Goal: Task Accomplishment & Management: Manage account settings

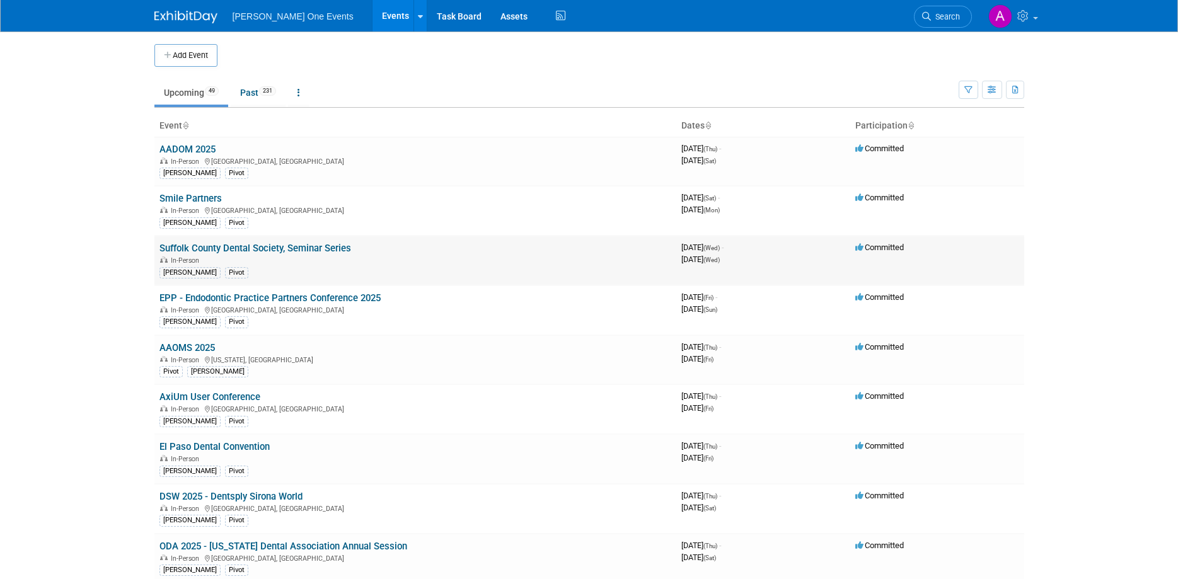
click at [212, 248] on link "Suffolk County Dental Society, Seminar Series" at bounding box center [255, 248] width 192 height 11
click at [292, 291] on td "EPP - Endodontic Practice Partners Conference 2025 In-Person Nashville, TN Alan…" at bounding box center [415, 310] width 522 height 50
click at [439, 320] on div "Alana Pivot" at bounding box center [415, 320] width 512 height 13
click at [285, 299] on link "EPP - Endodontic Practice Partners Conference 2025" at bounding box center [269, 297] width 221 height 11
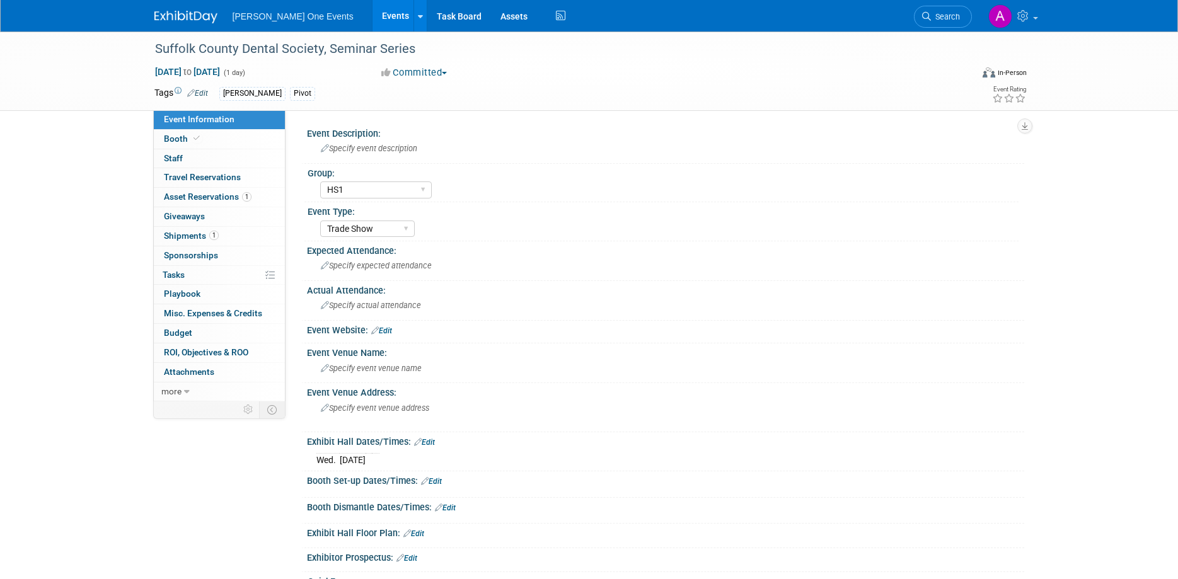
select select "HS1"
select select "Trade Show"
click at [175, 196] on span "Asset Reservations 1" at bounding box center [208, 197] width 88 height 10
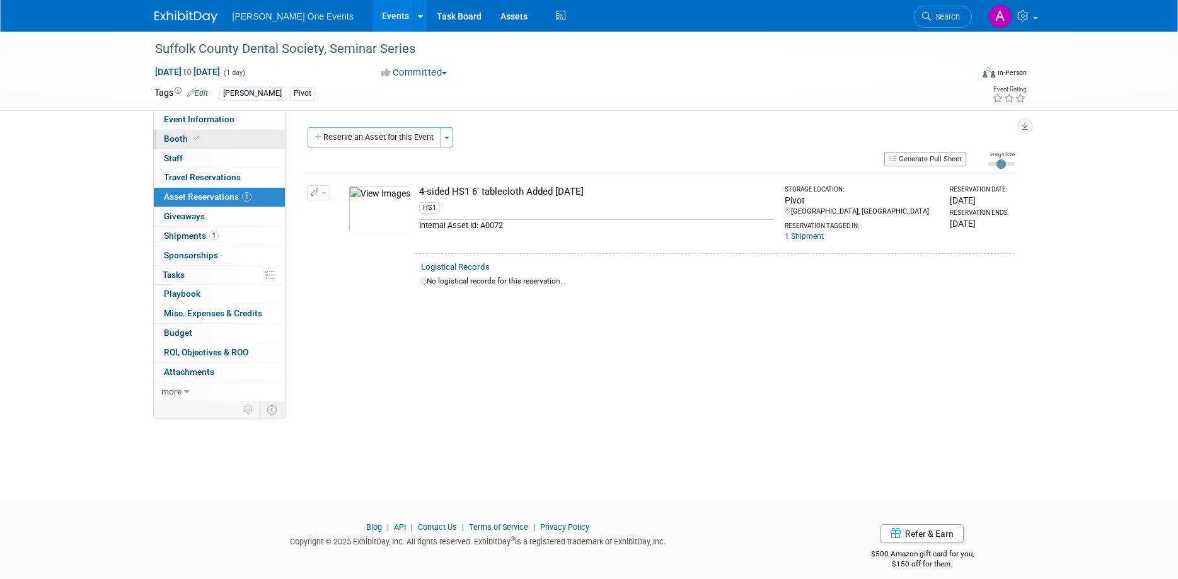
click at [189, 141] on span "Booth" at bounding box center [183, 139] width 38 height 10
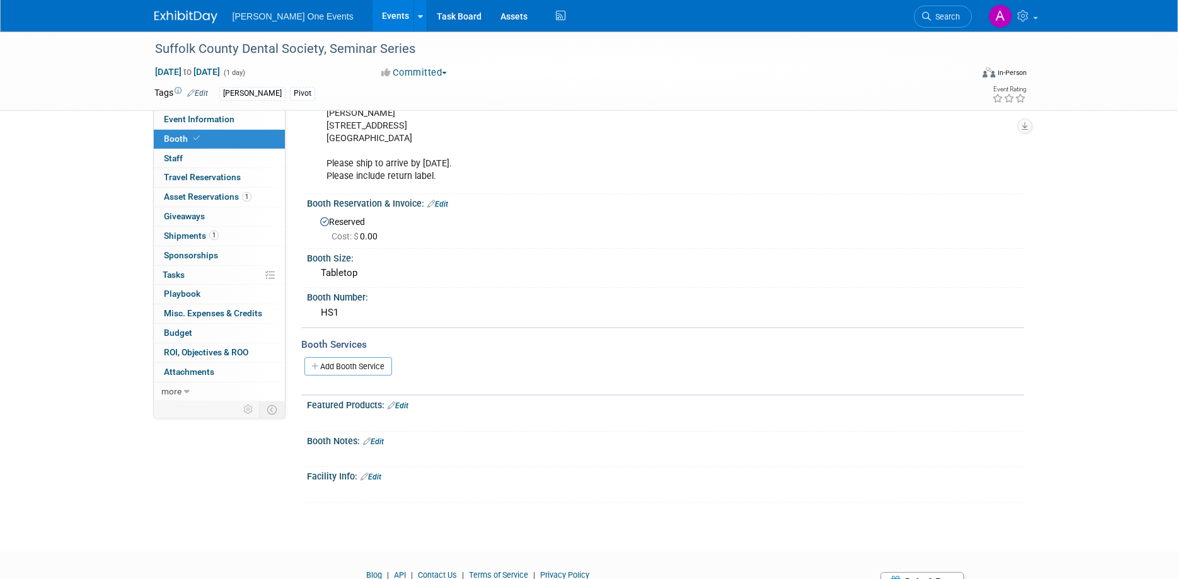
scroll to position [49, 0]
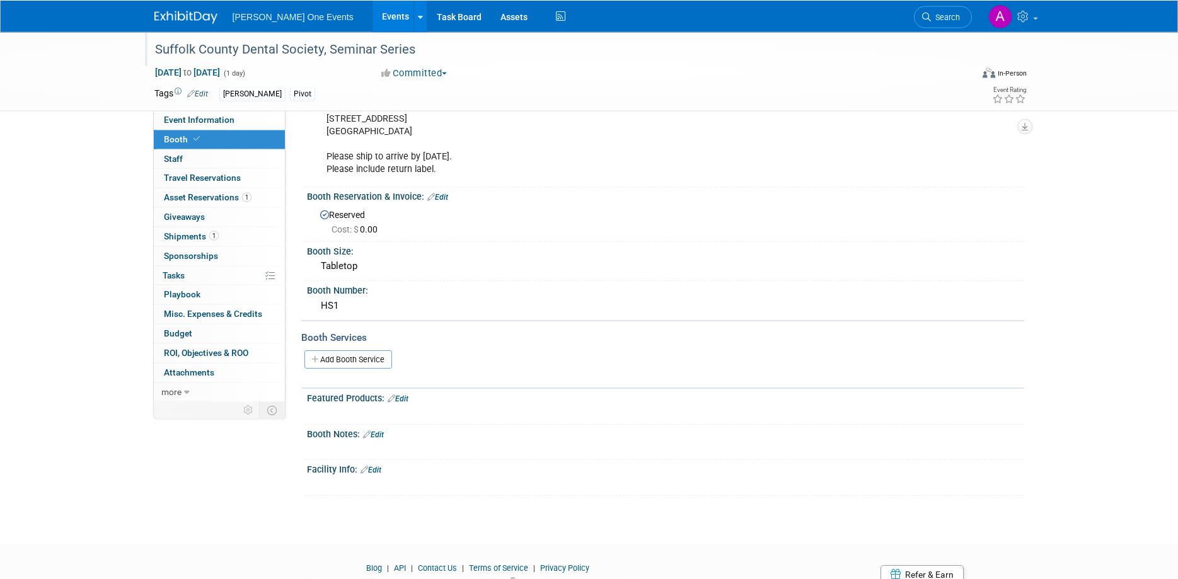
click at [252, 45] on div "Suffolk County Dental Society, Seminar Series" at bounding box center [552, 49] width 802 height 23
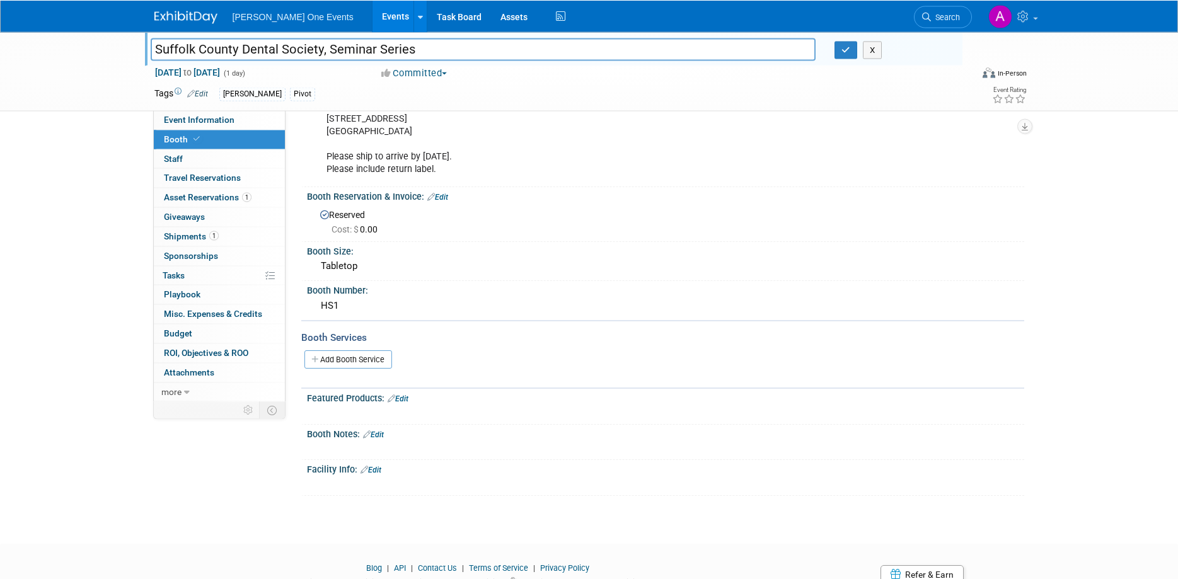
click at [252, 45] on input "Suffolk County Dental Society, Seminar Series" at bounding box center [483, 49] width 665 height 22
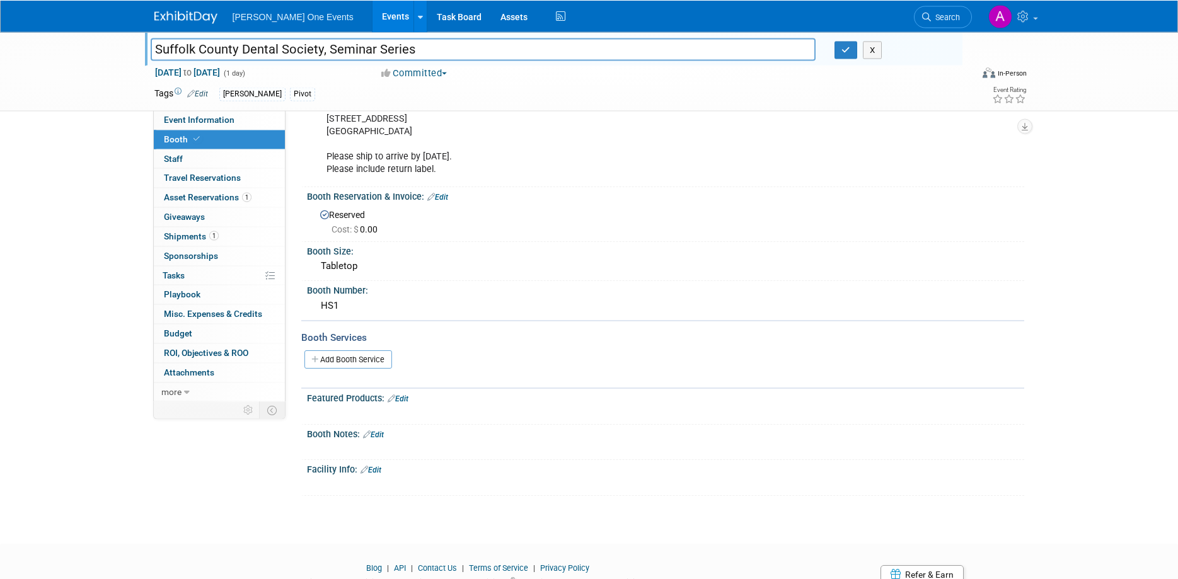
click at [252, 45] on input "Suffolk County Dental Society, Seminar Series" at bounding box center [483, 49] width 665 height 22
click at [408, 134] on div "Keith Konowitz 81 Longwood Dr. Monroe, NJ 08831 Please ship to arrive by Monday…" at bounding box center [602, 138] width 568 height 88
click at [427, 115] on div "Keith Konowitz 81 Longwood Dr. Monroe, NJ 08831 Please ship to arrive by Monday…" at bounding box center [602, 138] width 568 height 88
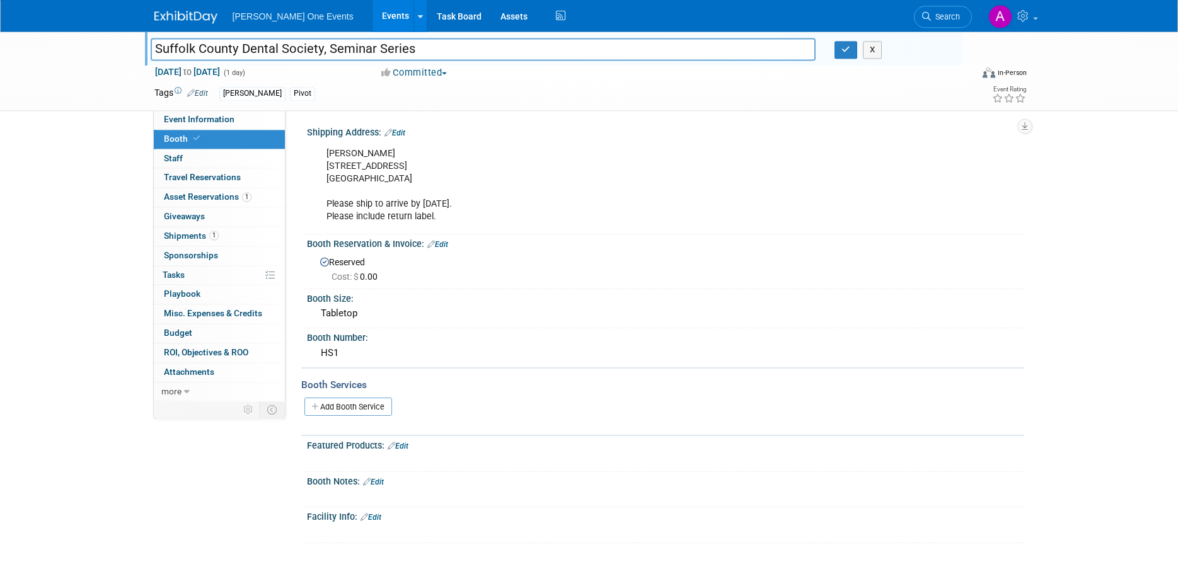
scroll to position [0, 0]
click at [453, 157] on div "Keith Konowitz 81 Longwood Dr. Monroe, NJ 08831 Please ship to arrive by Monday…" at bounding box center [602, 186] width 568 height 88
click at [846, 49] on icon "button" at bounding box center [845, 49] width 9 height 8
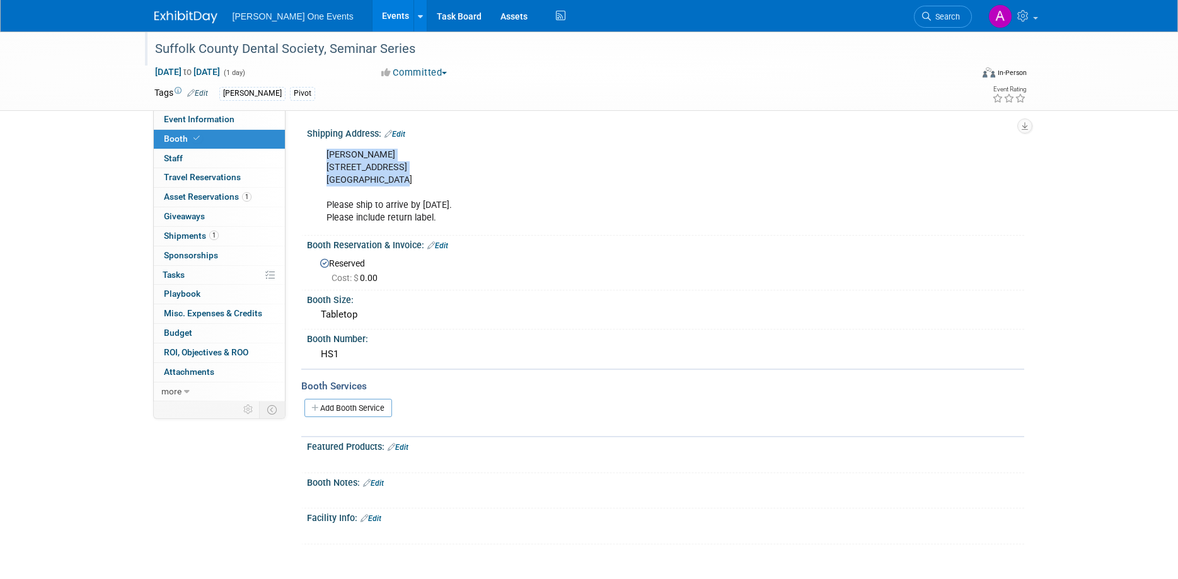
drag, startPoint x: 403, startPoint y: 183, endPoint x: 327, endPoint y: 156, distance: 81.1
click at [327, 156] on div "Keith Konowitz 81 Longwood Dr. Monroe, NJ 08831 Please ship to arrive by Monday…" at bounding box center [602, 186] width 568 height 88
copy div "Keith Konowitz 81 Longwood Dr. Monroe, NJ 08831"
click at [240, 193] on span "Asset Reservations 1" at bounding box center [208, 197] width 88 height 10
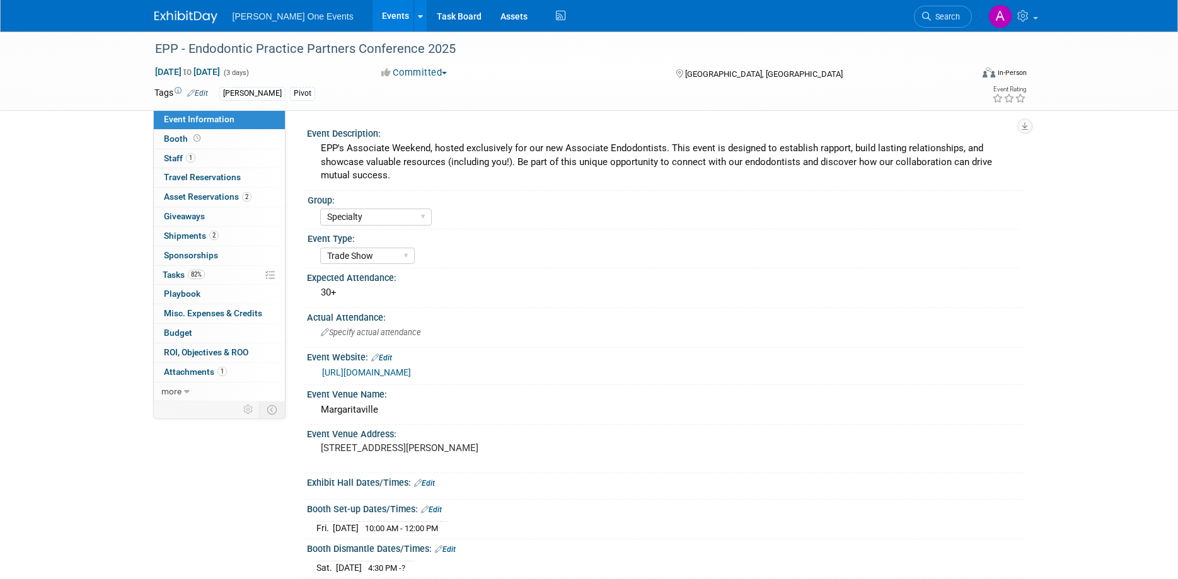
select select "Specialty"
select select "Trade Show"
click at [203, 194] on span "Asset Reservations 2" at bounding box center [208, 197] width 88 height 10
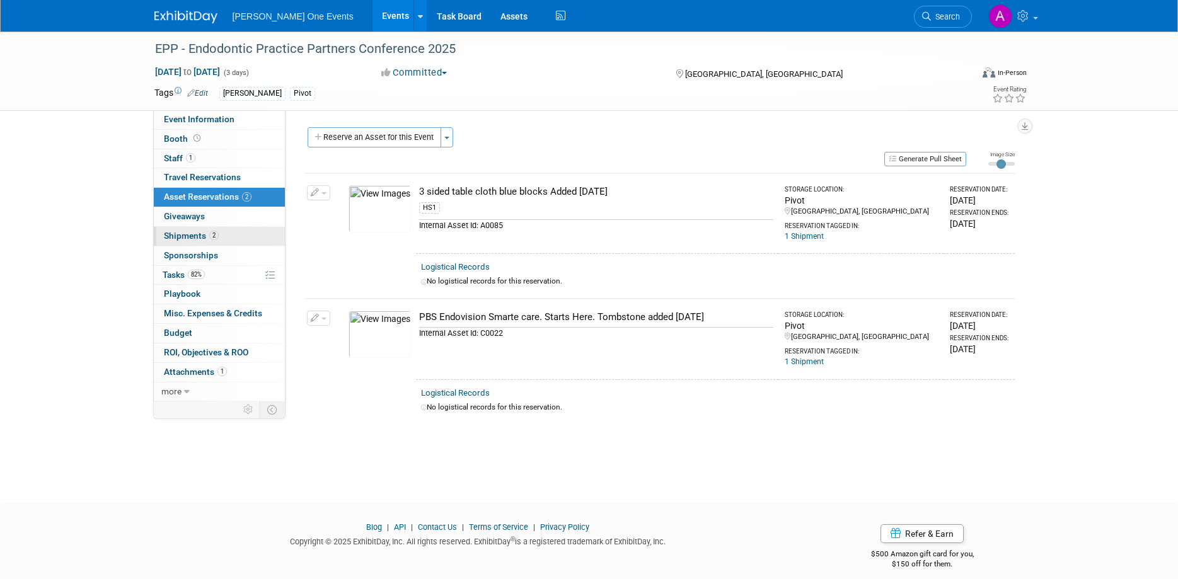
click at [196, 236] on span "Shipments 2" at bounding box center [191, 236] width 55 height 10
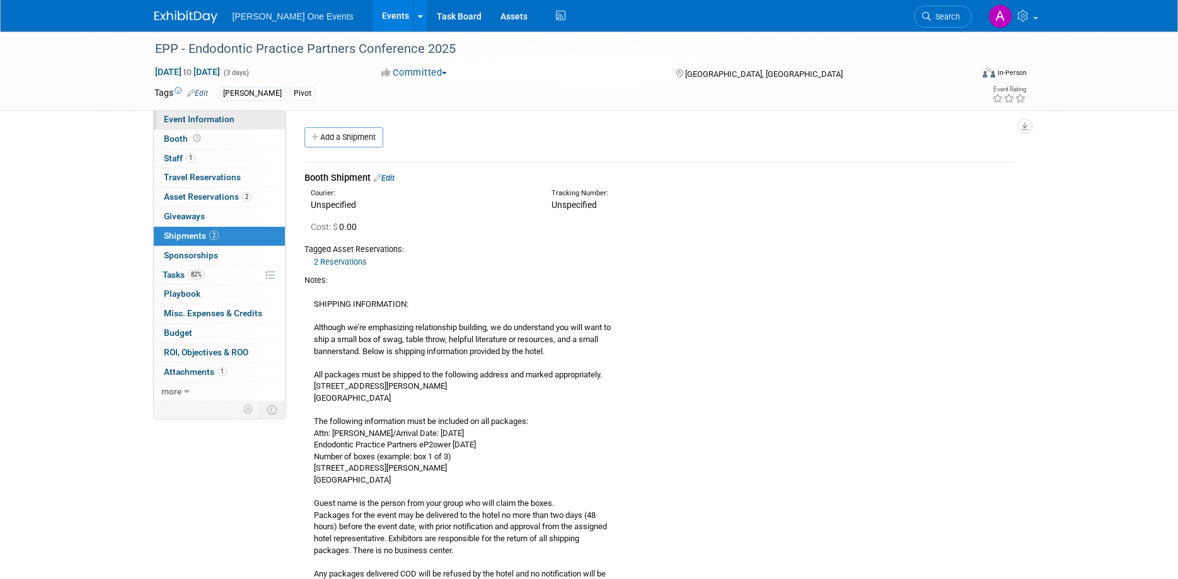
click at [196, 118] on span "Event Information" at bounding box center [199, 119] width 71 height 10
select select "Specialty"
select select "Trade Show"
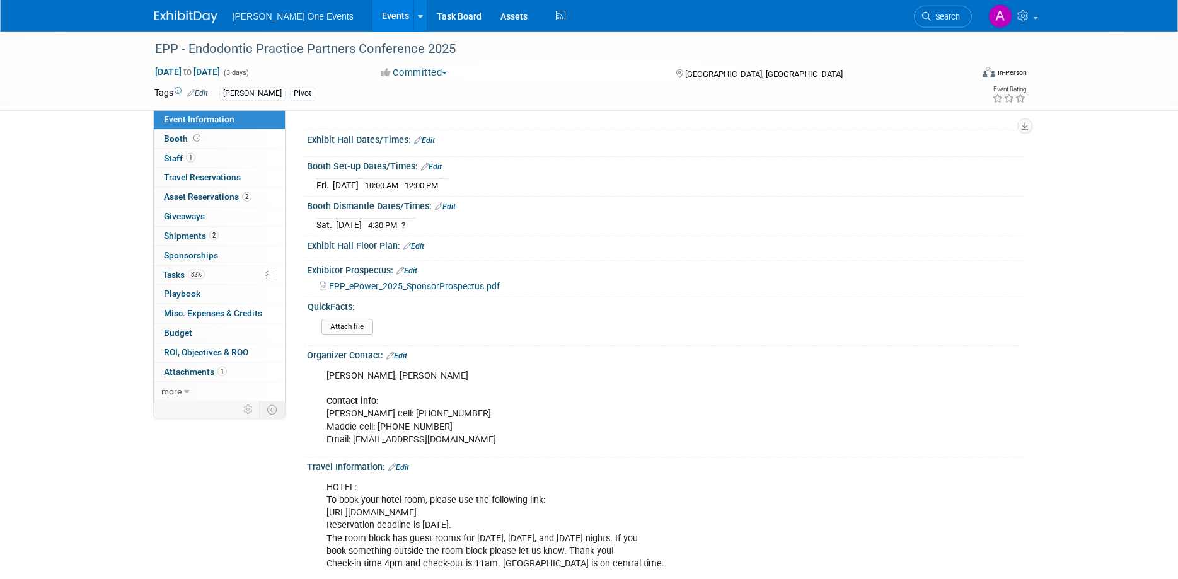
scroll to position [370, 0]
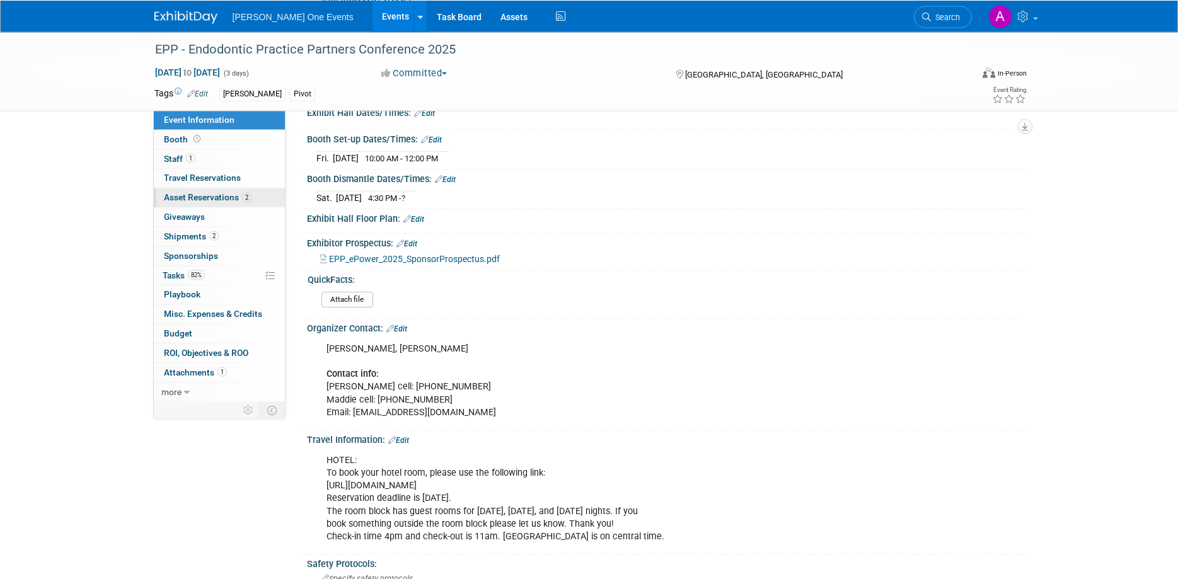
click at [202, 199] on span "Asset Reservations 2" at bounding box center [208, 197] width 88 height 10
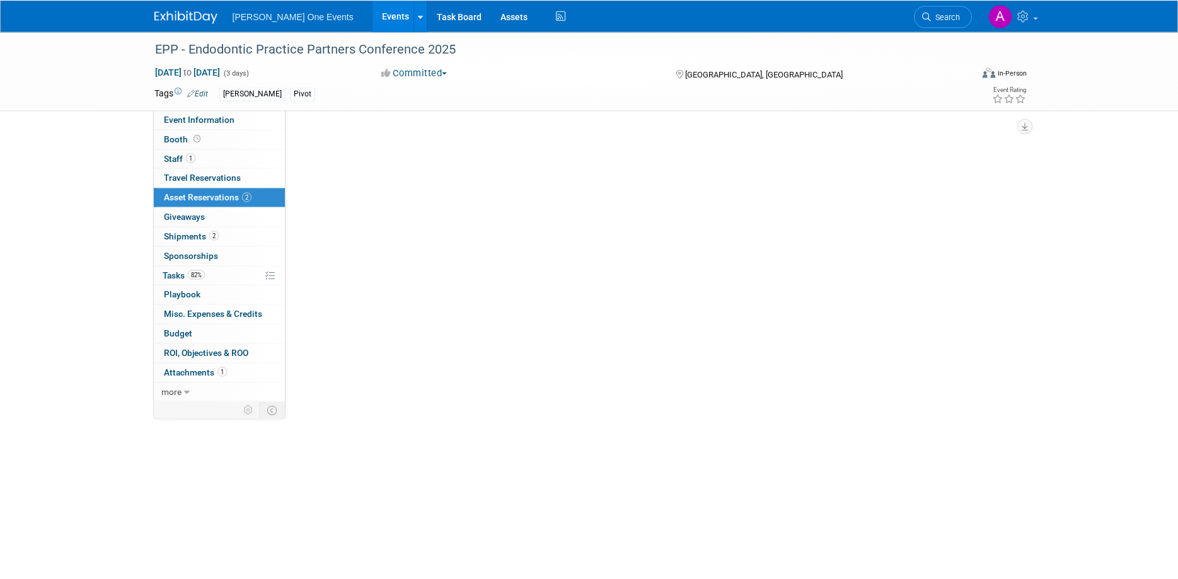
scroll to position [0, 0]
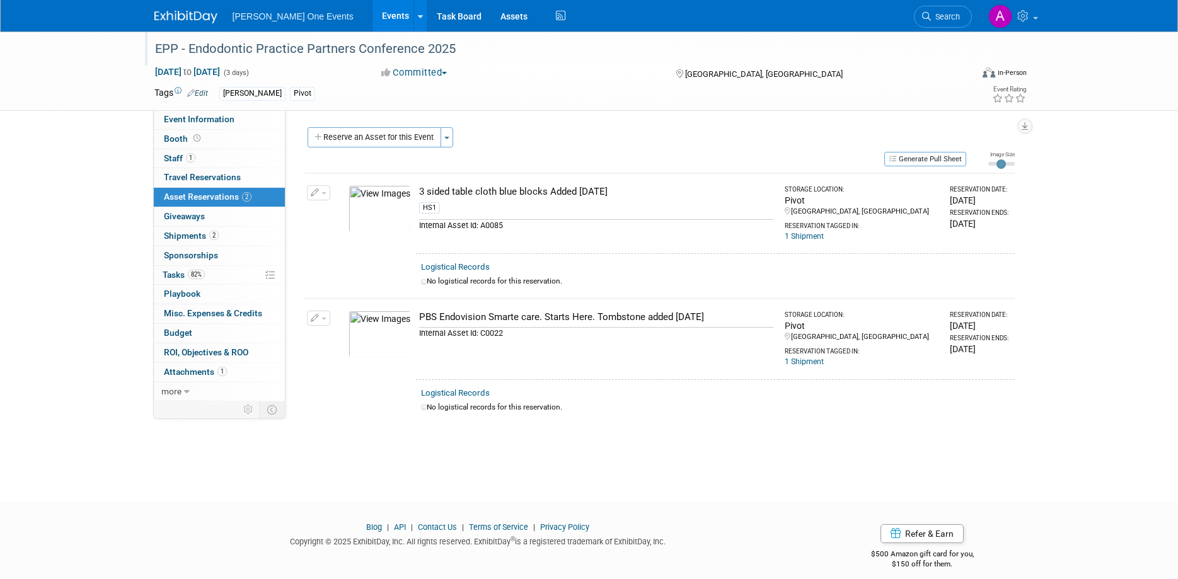
click at [285, 47] on div "EPP - Endodontic Practice Partners Conference 2025" at bounding box center [552, 49] width 802 height 23
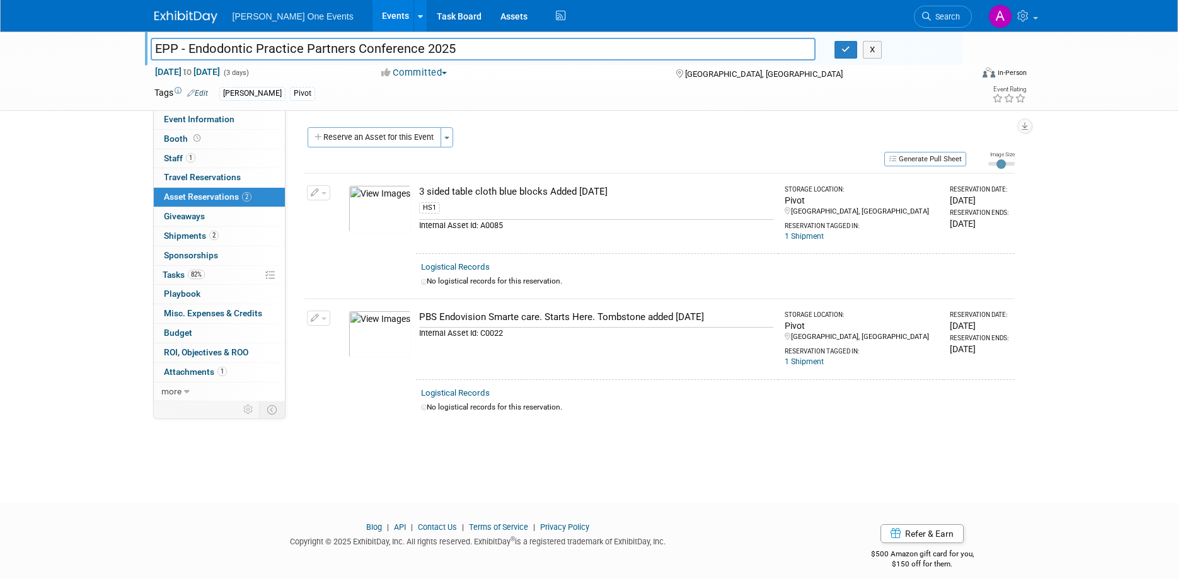
click at [285, 47] on input "EPP - Endodontic Practice Partners Conference 2025" at bounding box center [483, 49] width 665 height 22
click at [288, 20] on span "[PERSON_NAME] One Events" at bounding box center [293, 16] width 121 height 10
click at [196, 21] on img at bounding box center [185, 17] width 63 height 13
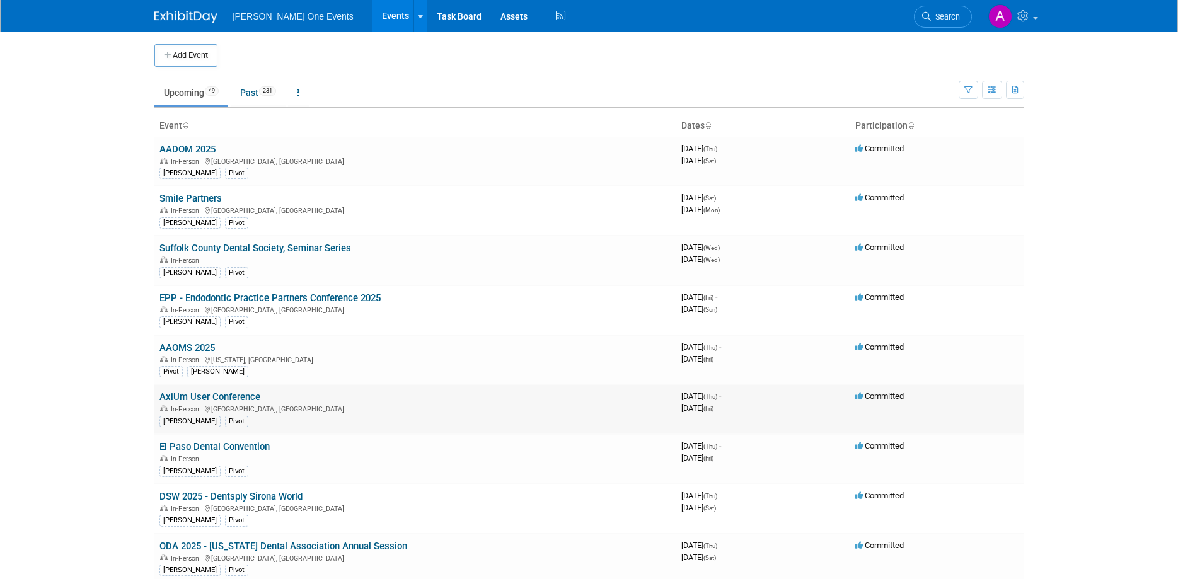
click at [192, 398] on link "AxiUm User Conference" at bounding box center [209, 396] width 101 height 11
click at [231, 401] on link "AxiUm User Conference" at bounding box center [209, 396] width 101 height 11
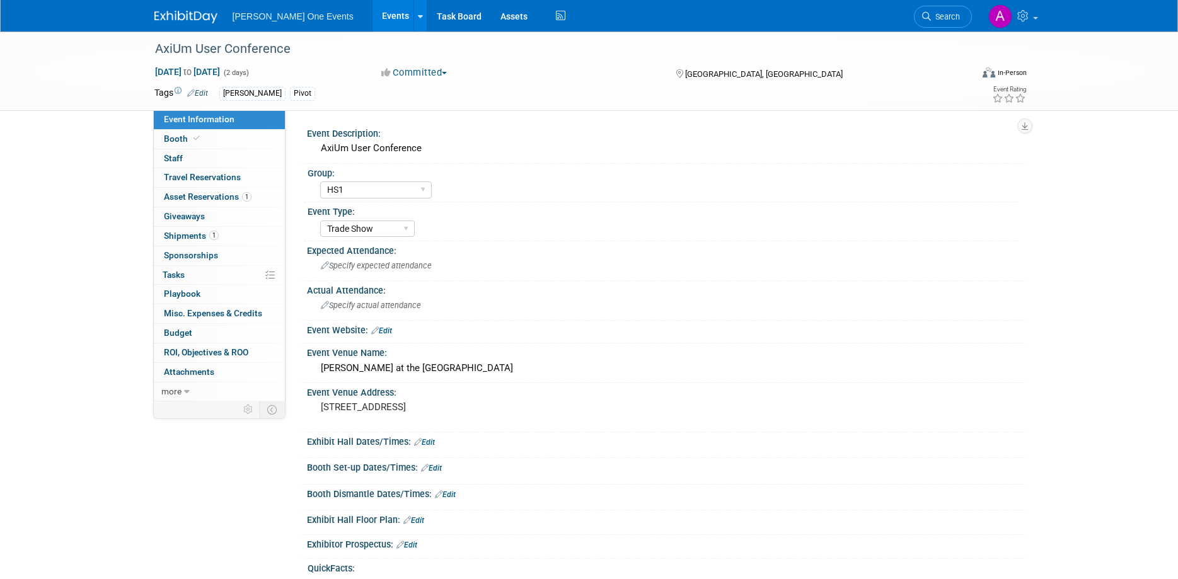
select select "HS1"
select select "Trade Show"
click at [304, 18] on span "[PERSON_NAME] One Events" at bounding box center [293, 16] width 121 height 10
select select "HS1"
select select "Trade Show"
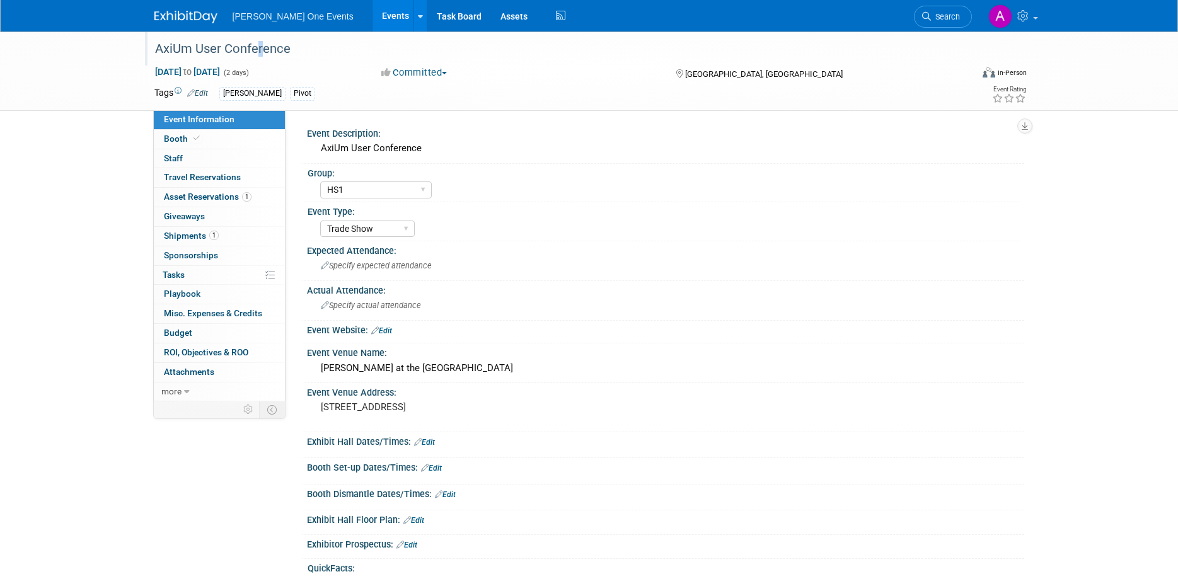
click at [255, 50] on div "AxiUm User Conference" at bounding box center [552, 49] width 802 height 23
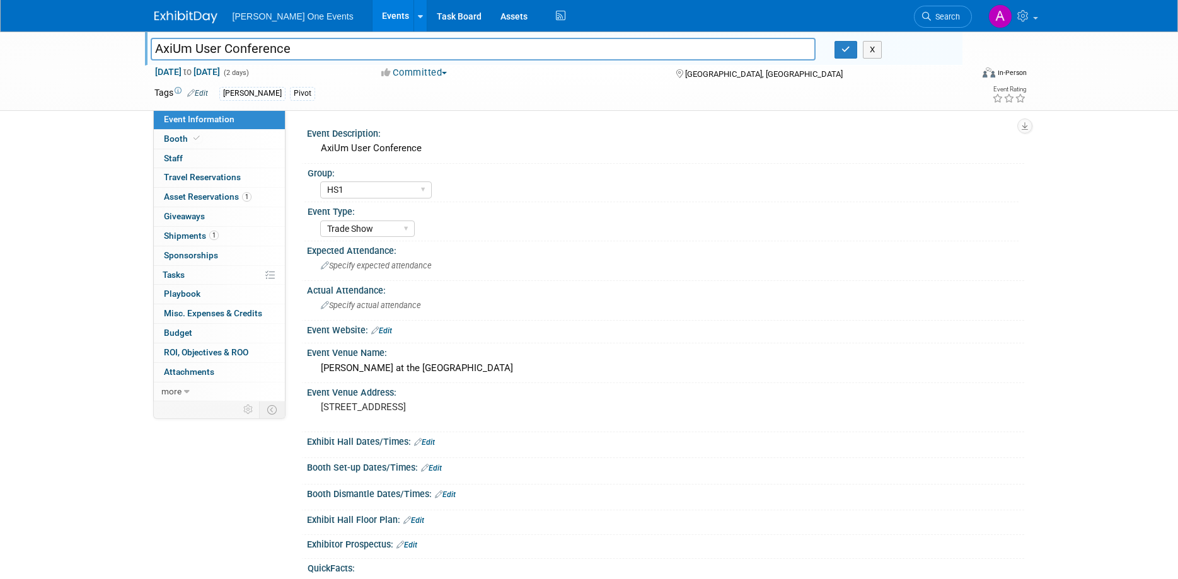
click at [255, 50] on input "AxiUm User Conference" at bounding box center [483, 49] width 665 height 22
click at [234, 43] on input "AxiUm User Conference" at bounding box center [483, 49] width 665 height 22
click at [166, 137] on span "Booth" at bounding box center [183, 139] width 38 height 10
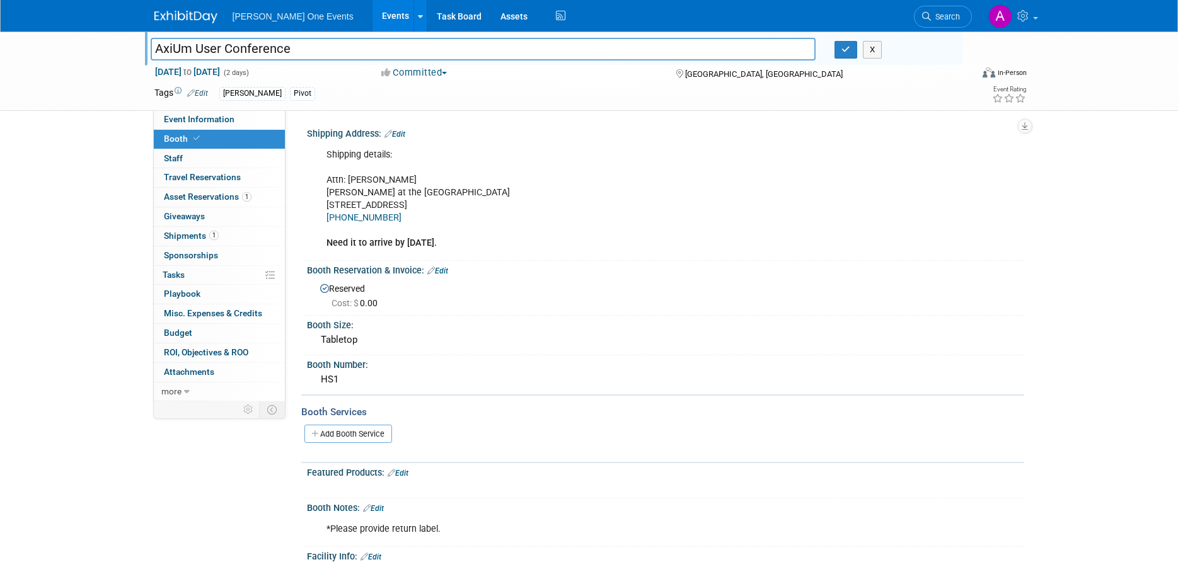
click at [432, 213] on div "Shipping details:      Attn: Edward Meister       Augusta Marriott at the Conve…" at bounding box center [602, 199] width 568 height 114
click at [532, 217] on div "Shipping details:      Attn: Edward Meister       Augusta Marriott at the Conve…" at bounding box center [602, 199] width 568 height 114
drag, startPoint x: 390, startPoint y: 218, endPoint x: 326, endPoint y: 178, distance: 75.6
click at [326, 178] on div "Shipping details:      Attn: Edward Meister       Augusta Marriott at the Conve…" at bounding box center [602, 199] width 568 height 114
copy div "Attn: Edward Meister       Augusta Marriott at the Convention Center       2 10…"
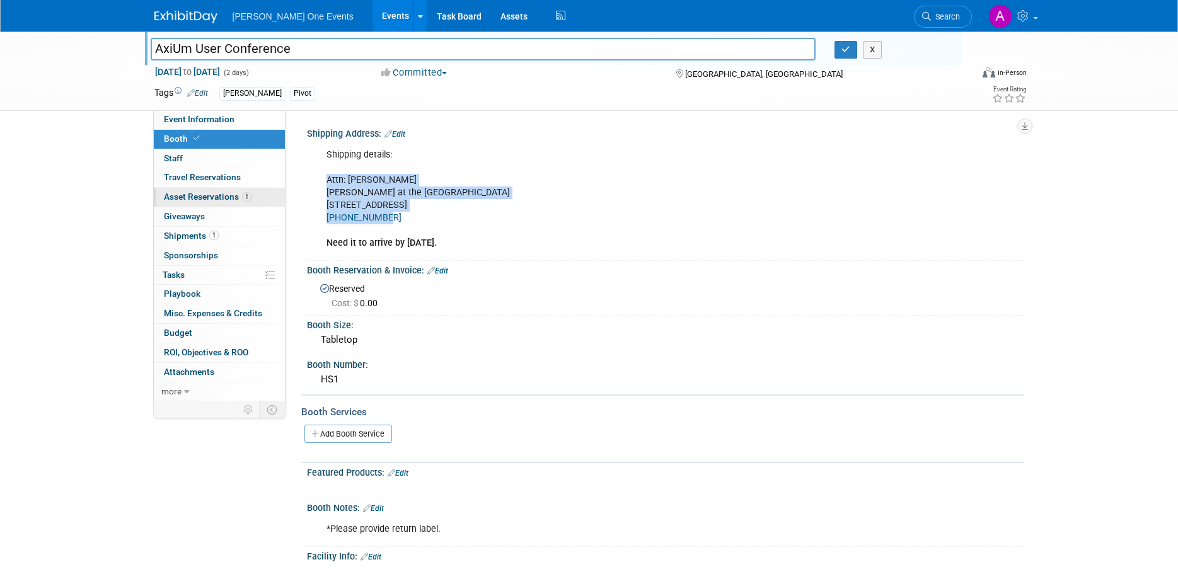
click at [222, 193] on span "Asset Reservations 1" at bounding box center [208, 197] width 88 height 10
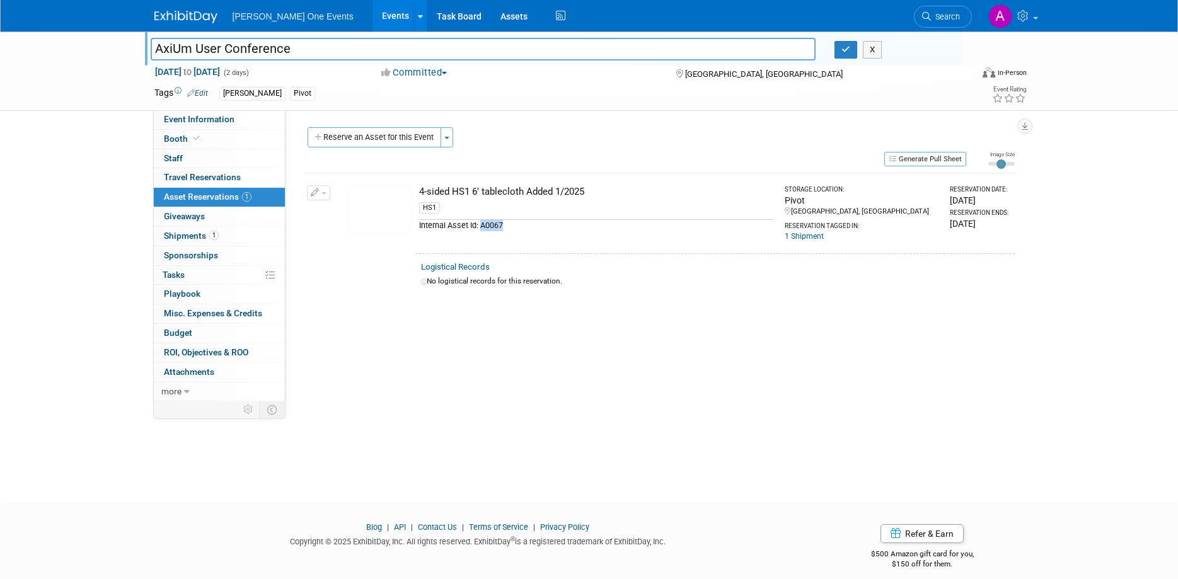
drag, startPoint x: 508, startPoint y: 226, endPoint x: 480, endPoint y: 226, distance: 27.7
click at [480, 226] on div "Internal Asset Id: A0067" at bounding box center [596, 225] width 354 height 12
copy div "A0067"
click at [187, 142] on span "Booth" at bounding box center [183, 139] width 38 height 10
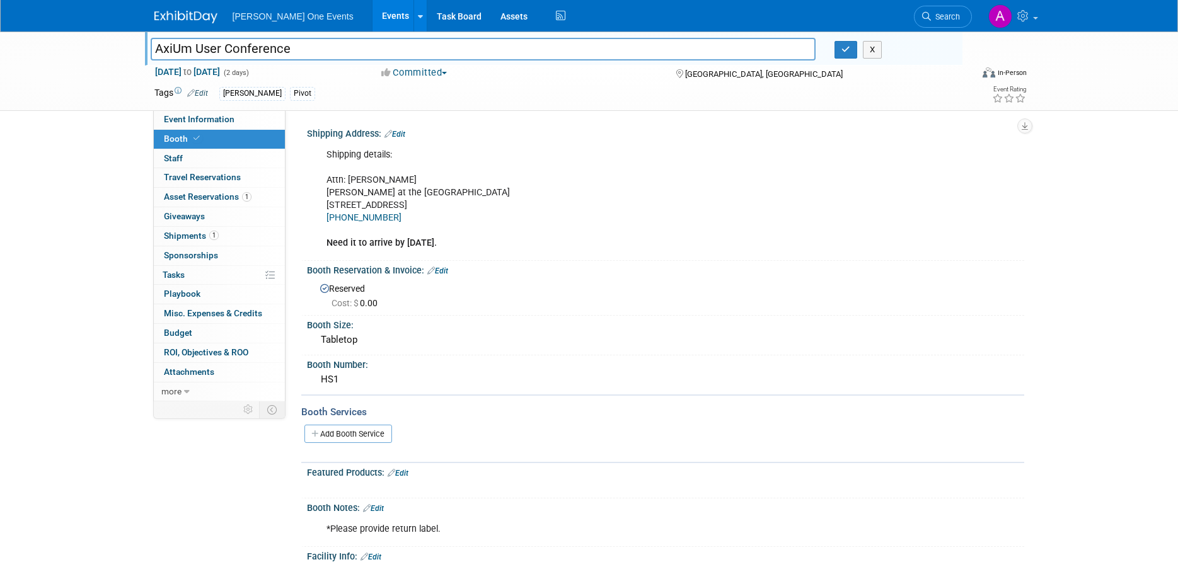
click at [104, 86] on div "AxiUm User Conference AxiUm User Conference X Sep 18, 2025 to Sep 19, 2025 (2 d…" at bounding box center [589, 71] width 1178 height 79
click at [206, 14] on img at bounding box center [185, 17] width 63 height 13
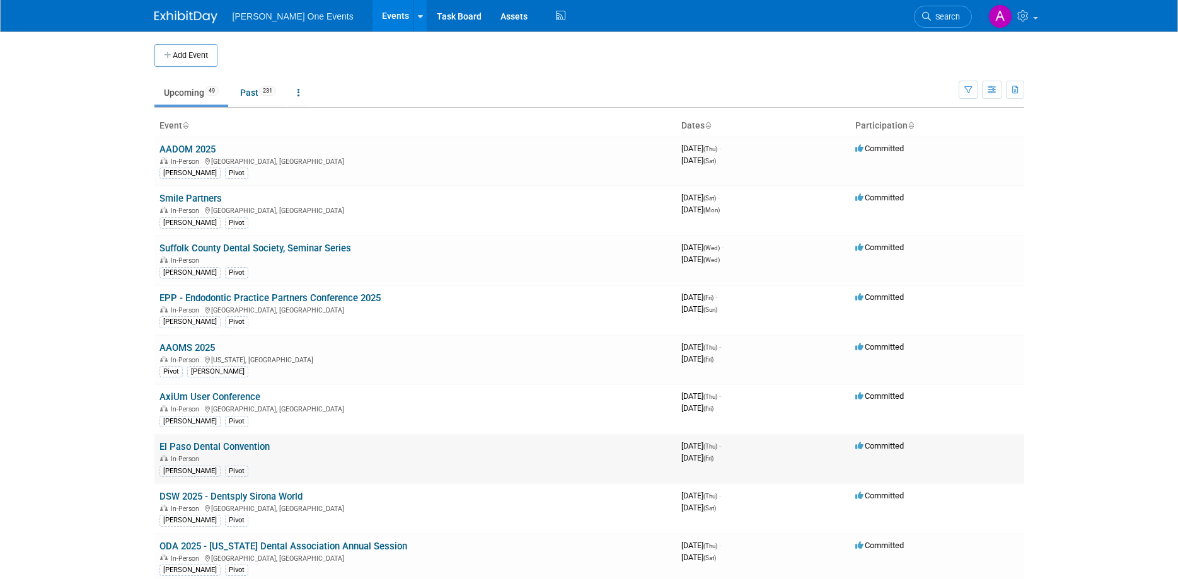
click at [208, 444] on link "El Paso Dental Convention" at bounding box center [214, 446] width 110 height 11
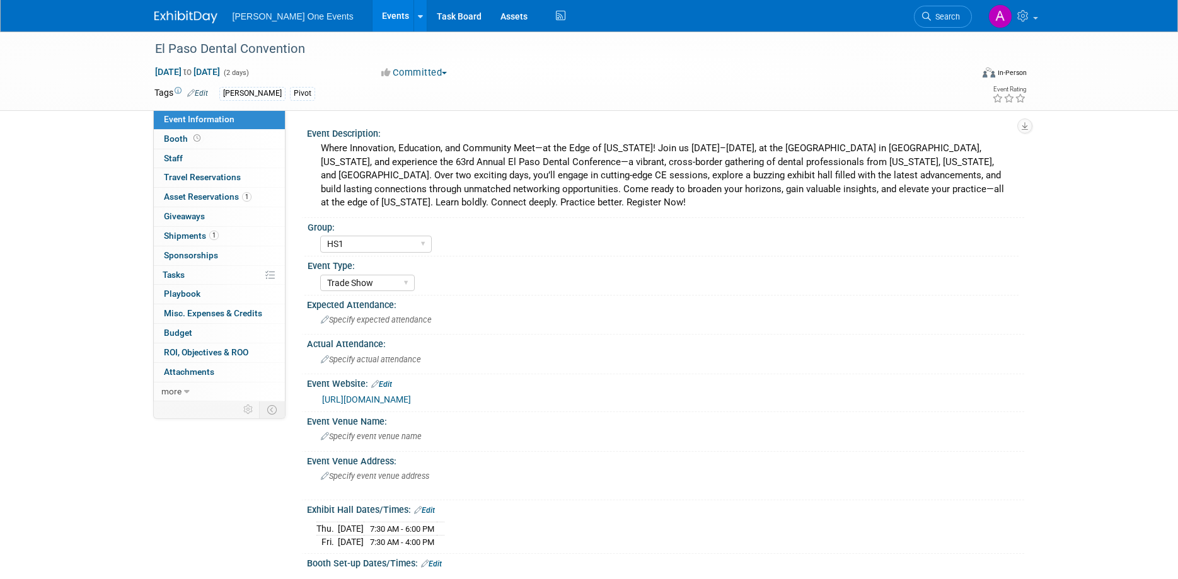
select select "HS1"
select select "Trade Show"
click at [208, 151] on link "0 Staff 0" at bounding box center [219, 158] width 131 height 19
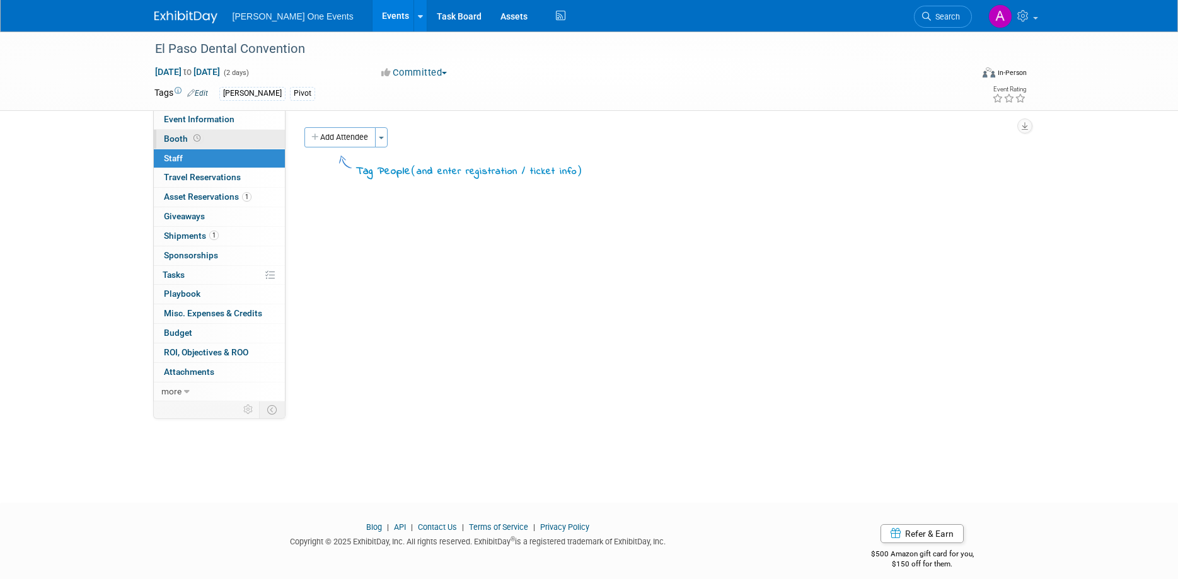
click at [200, 142] on span at bounding box center [197, 138] width 12 height 9
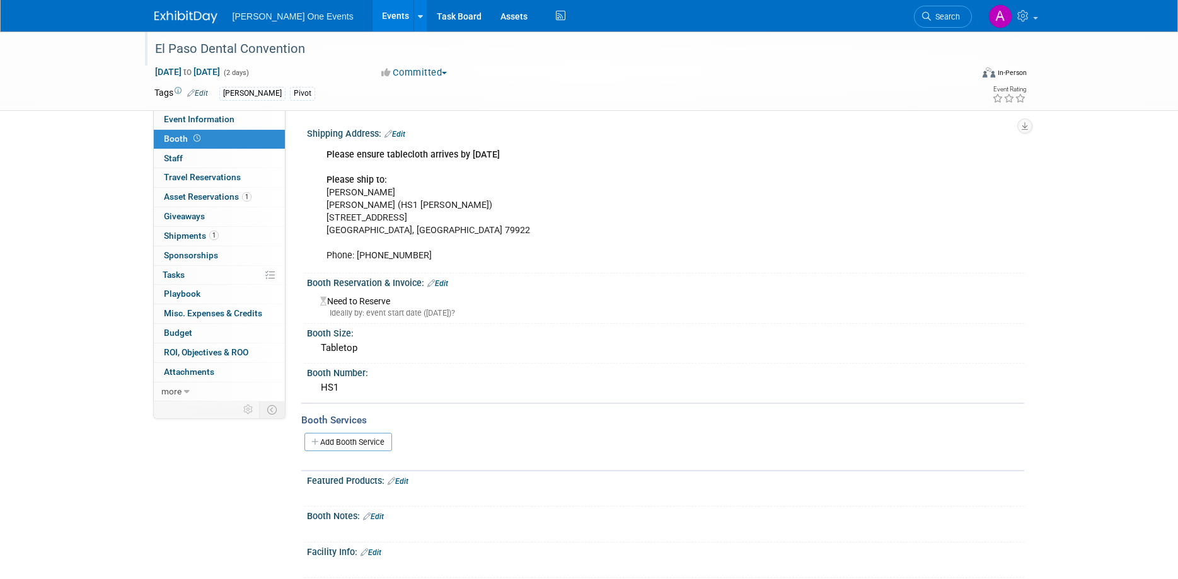
click at [207, 54] on div "El Paso Dental Convention" at bounding box center [552, 49] width 802 height 23
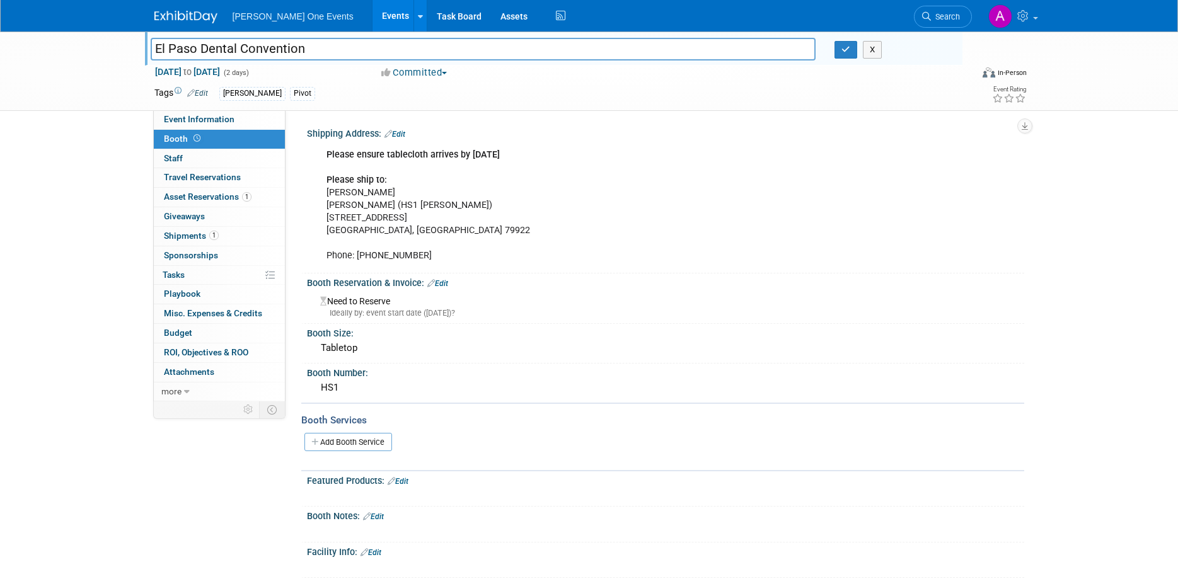
click at [208, 52] on input "El Paso Dental Convention" at bounding box center [483, 49] width 665 height 22
click at [416, 226] on div "Please ensure tablecloth arrives by Monday 9/15 Please ship to: Leo Alvarado He…" at bounding box center [602, 205] width 568 height 127
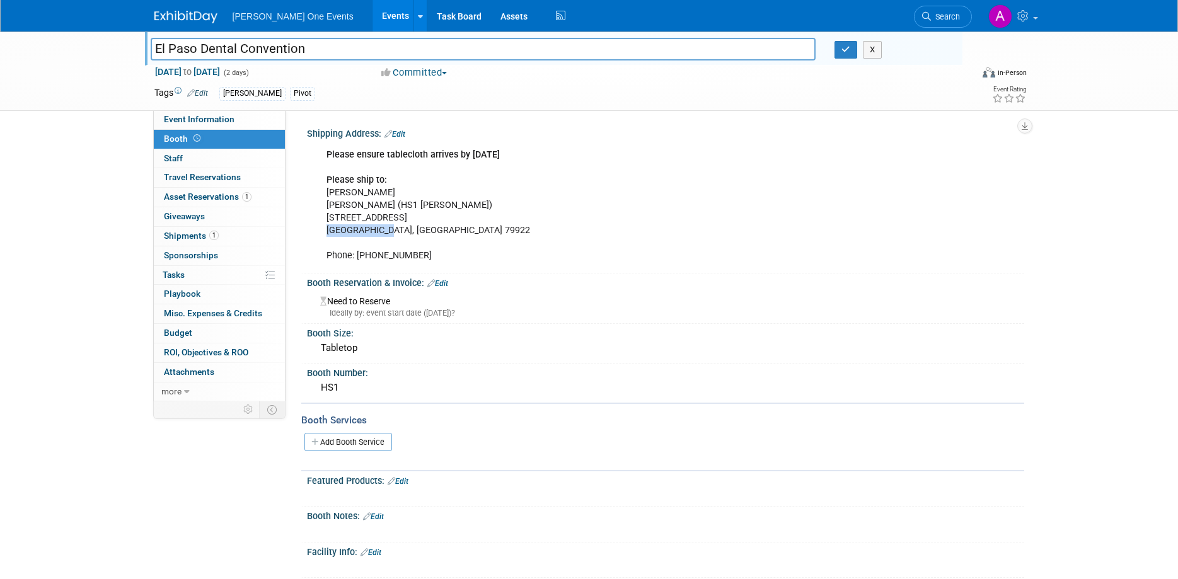
click at [416, 226] on div "Please ensure tablecloth arrives by Monday 9/15 Please ship to: Leo Alvarado He…" at bounding box center [602, 205] width 568 height 127
click at [411, 236] on div "Please ensure tablecloth arrives by Monday 9/15 Please ship to: Leo Alvarado He…" at bounding box center [602, 205] width 568 height 127
drag, startPoint x: 405, startPoint y: 234, endPoint x: 335, endPoint y: 195, distance: 80.7
click at [335, 195] on div "Please ensure tablecloth arrives by Monday 9/15 Please ship to: Leo Alvarado He…" at bounding box center [602, 205] width 568 height 127
copy div "Leo Alvarado Henry Schein (HS1 Annie Peeters) 4540 Honey Willow Way"
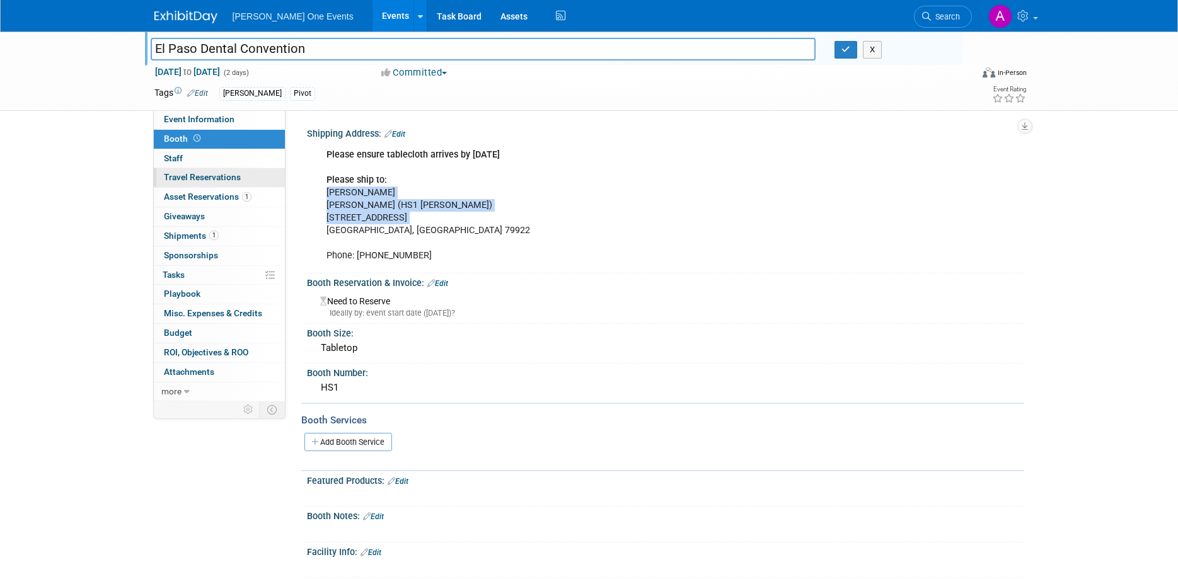
click at [164, 184] on link "0 Travel Reservations 0" at bounding box center [219, 177] width 131 height 19
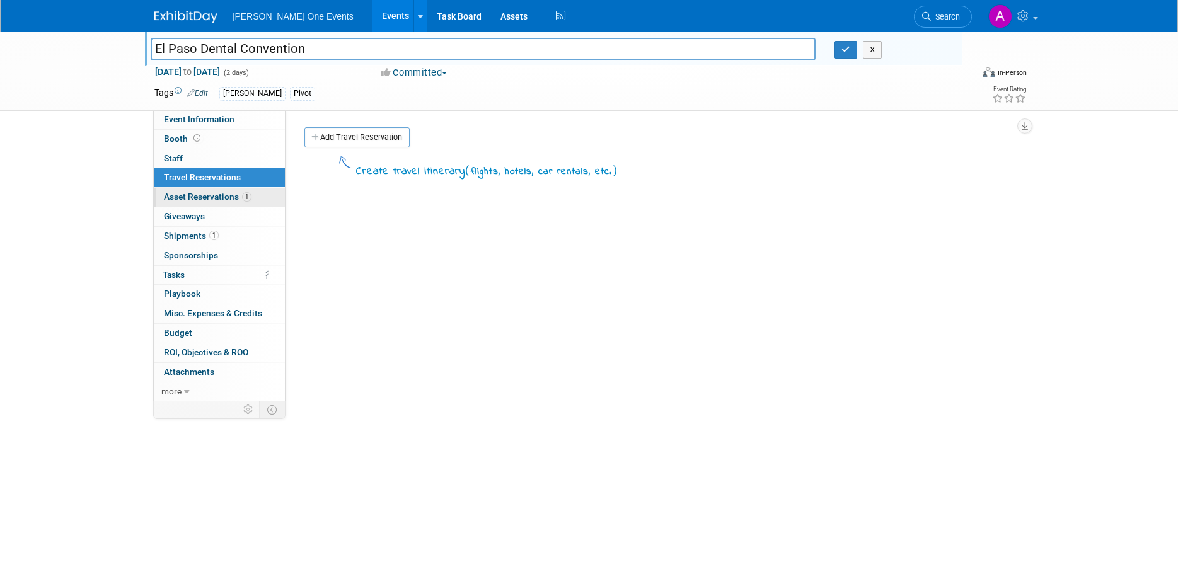
click at [172, 195] on span "Asset Reservations 1" at bounding box center [208, 197] width 88 height 10
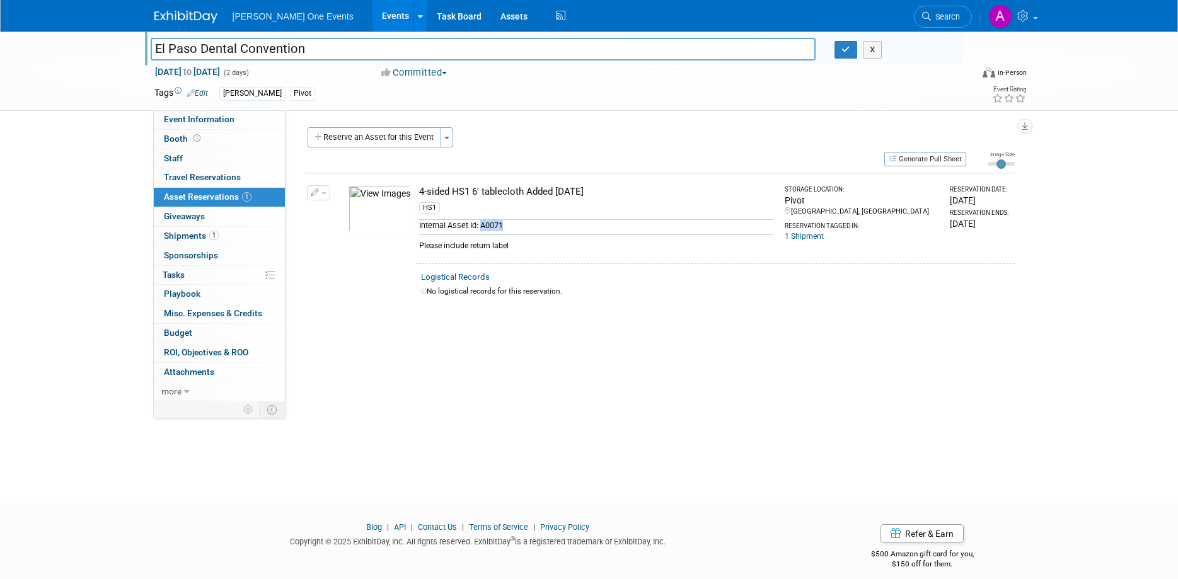
drag, startPoint x: 514, startPoint y: 227, endPoint x: 479, endPoint y: 228, distance: 34.7
click at [479, 228] on div "Internal Asset Id: A0071" at bounding box center [596, 225] width 354 height 12
copy div "A0071"
click at [182, 14] on img at bounding box center [185, 17] width 63 height 13
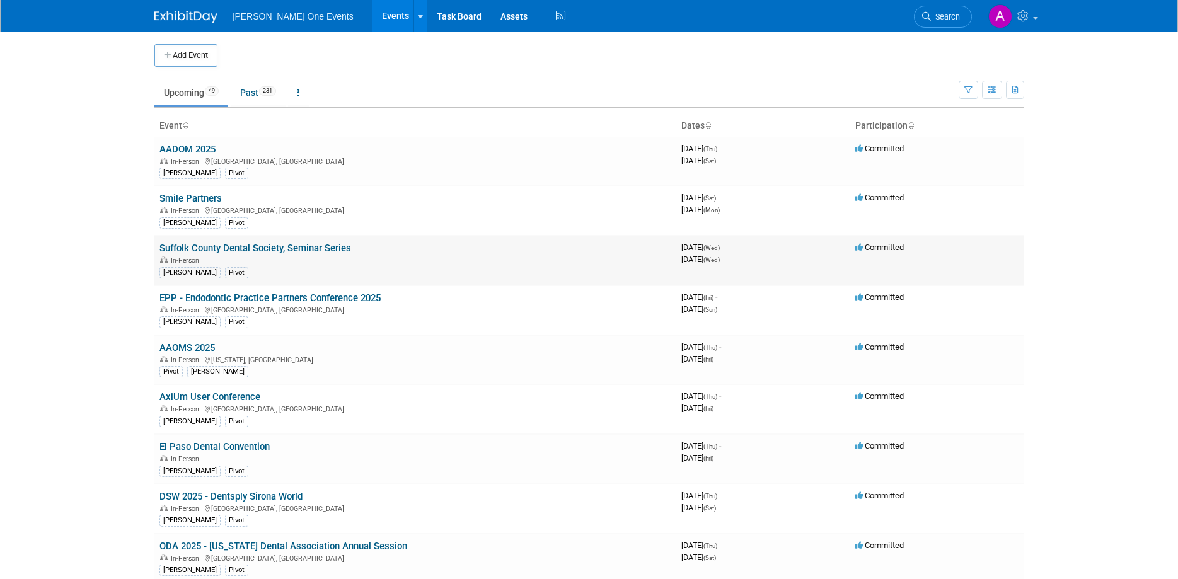
click at [199, 249] on link "Suffolk County Dental Society, Seminar Series" at bounding box center [255, 248] width 192 height 11
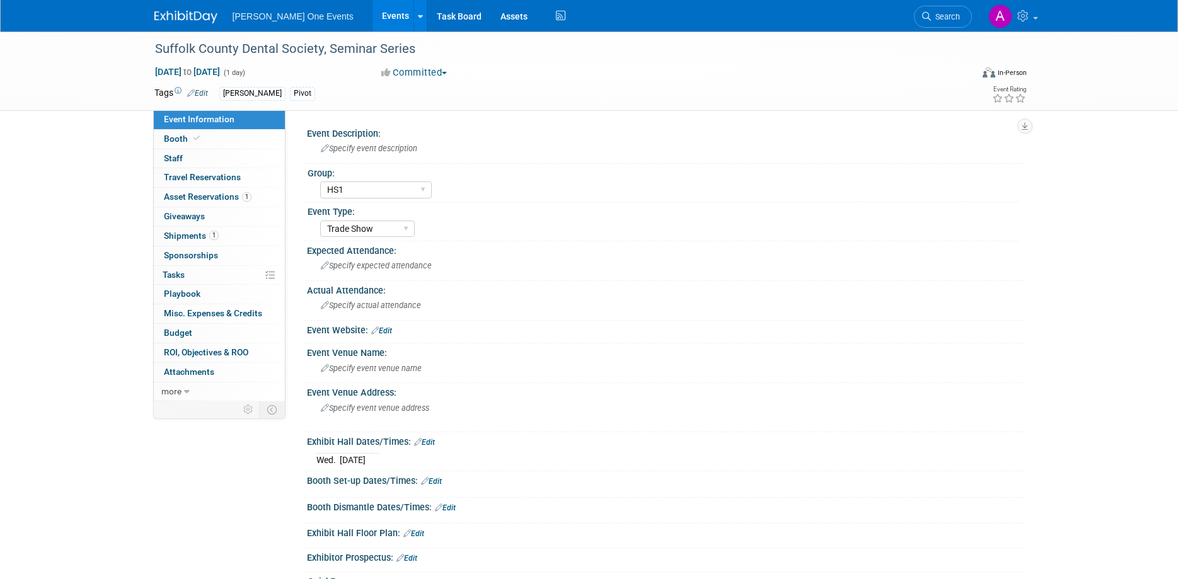
select select "HS1"
select select "Trade Show"
click at [202, 194] on span "Asset Reservations 1" at bounding box center [208, 197] width 88 height 10
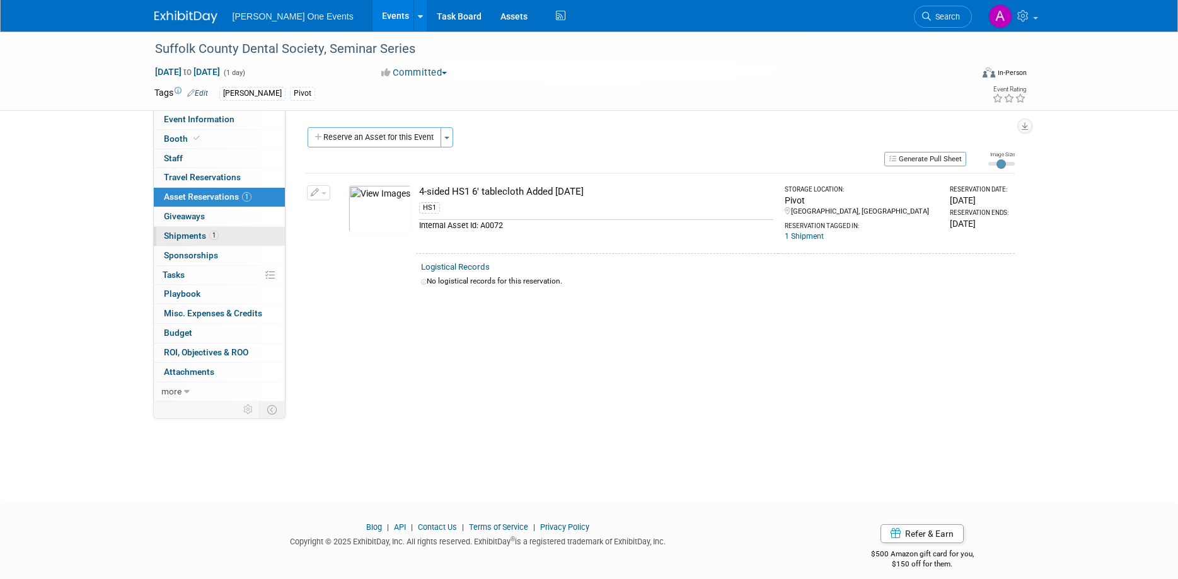
click at [187, 237] on span "Shipments 1" at bounding box center [191, 236] width 55 height 10
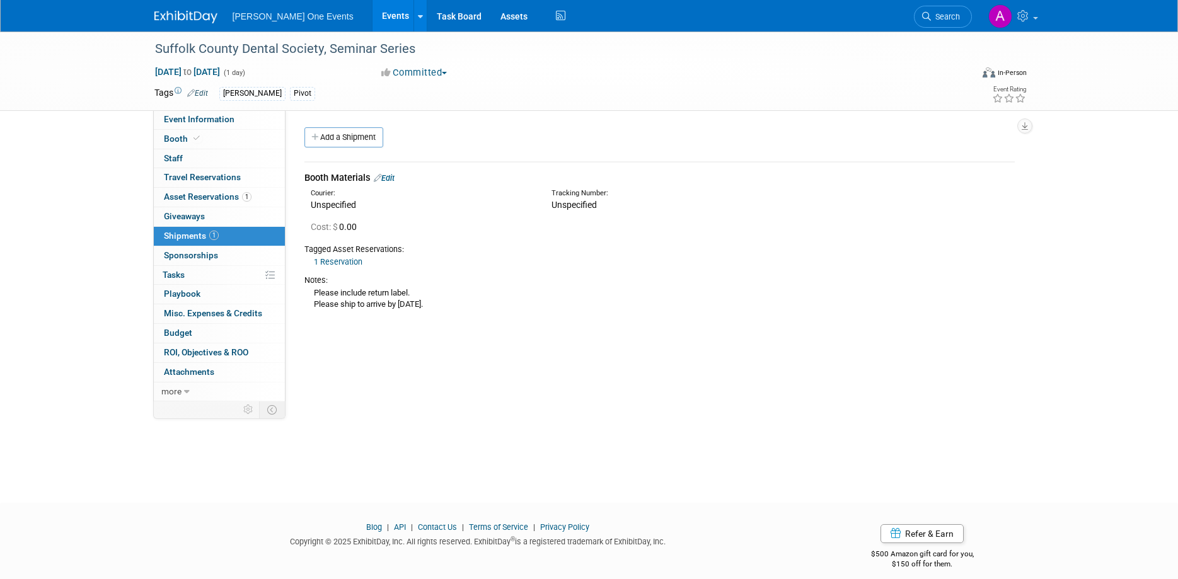
click at [477, 300] on div "Please include return label. Please ship to arrive by [DATE]." at bounding box center [659, 298] width 710 height 25
click at [396, 172] on div "Booth Materials Edit" at bounding box center [659, 177] width 710 height 13
click at [391, 182] on link "Edit" at bounding box center [384, 177] width 21 height 9
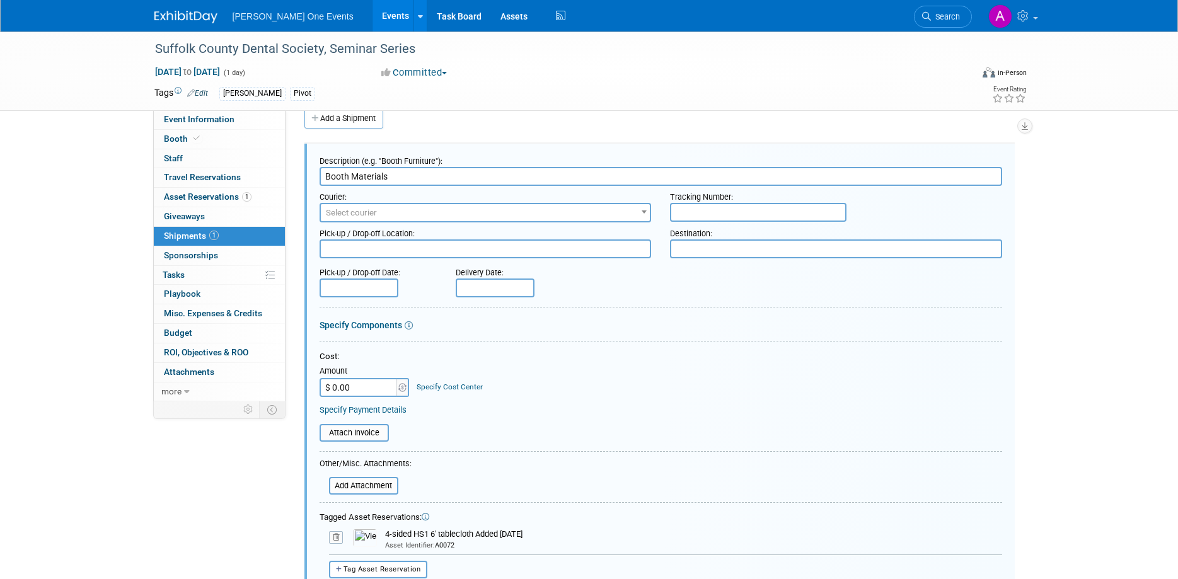
drag, startPoint x: 394, startPoint y: 176, endPoint x: 299, endPoint y: 187, distance: 95.1
click at [320, 186] on input "Booth Materials" at bounding box center [661, 176] width 683 height 19
click at [475, 220] on span "Select courier" at bounding box center [486, 213] width 330 height 18
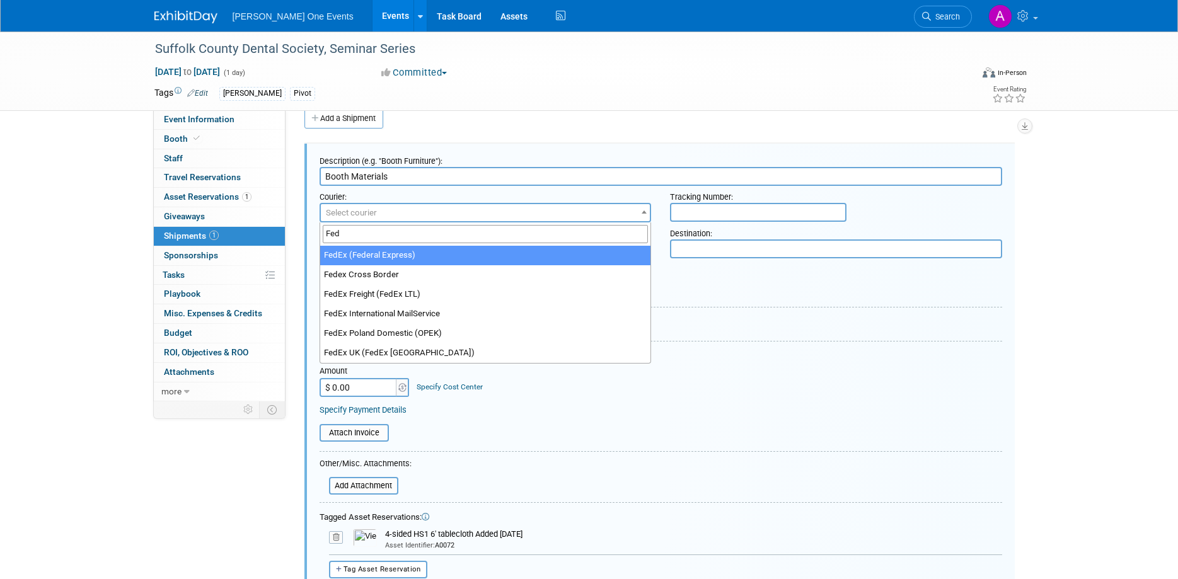
type input "Fed"
select select "206"
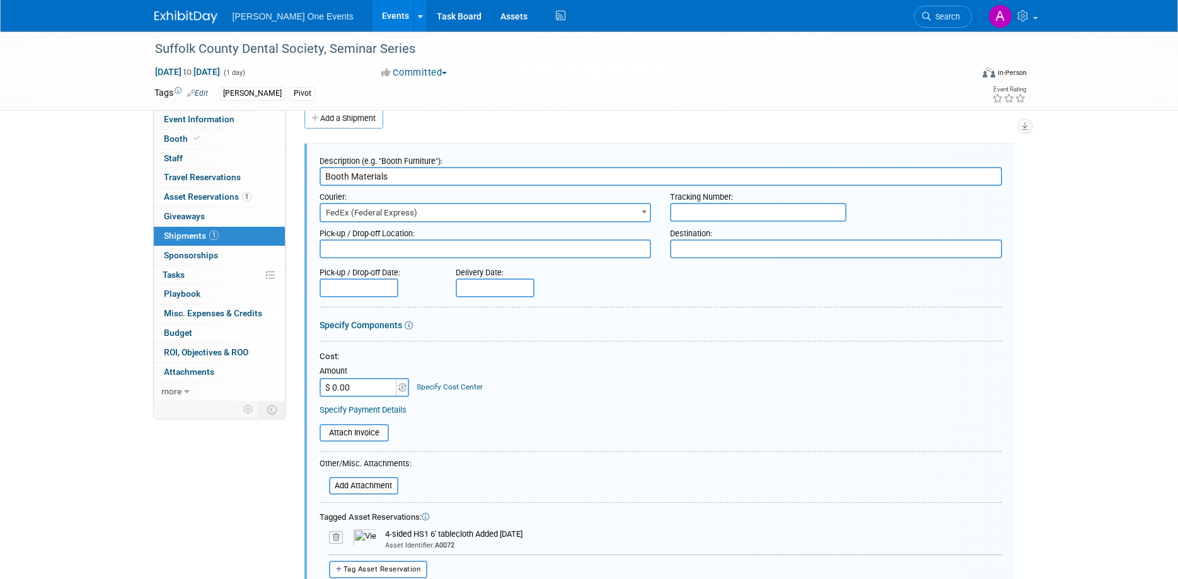
click at [688, 208] on input "text" at bounding box center [758, 212] width 176 height 19
paste input "884076861805"
type input "884076861805"
click at [377, 245] on textarea at bounding box center [486, 248] width 332 height 19
click at [636, 361] on div "Cost:" at bounding box center [661, 357] width 683 height 12
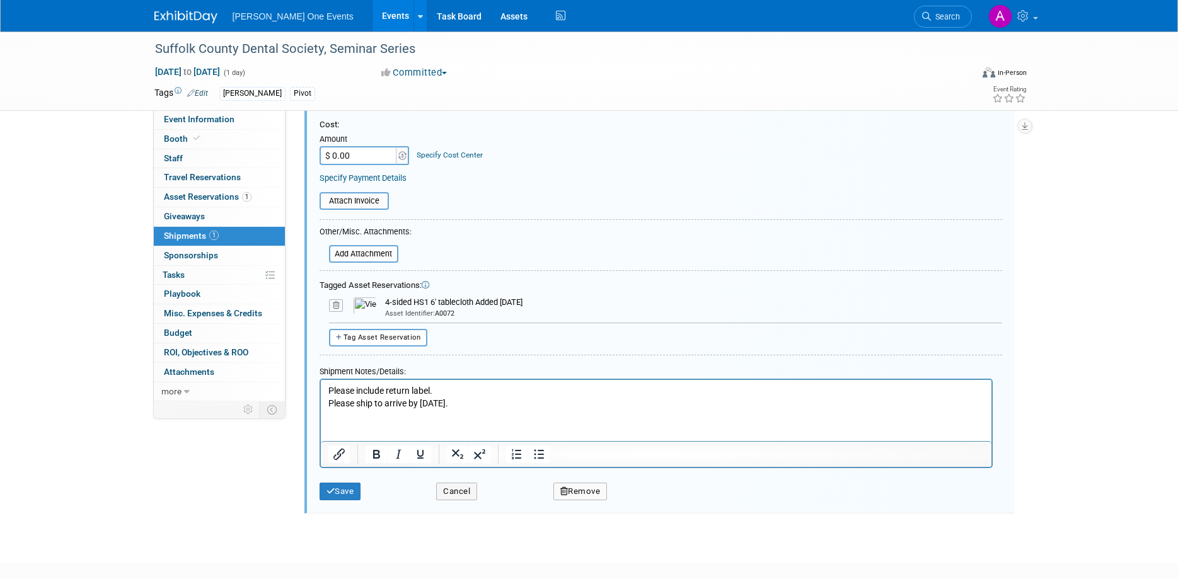
scroll to position [260, 0]
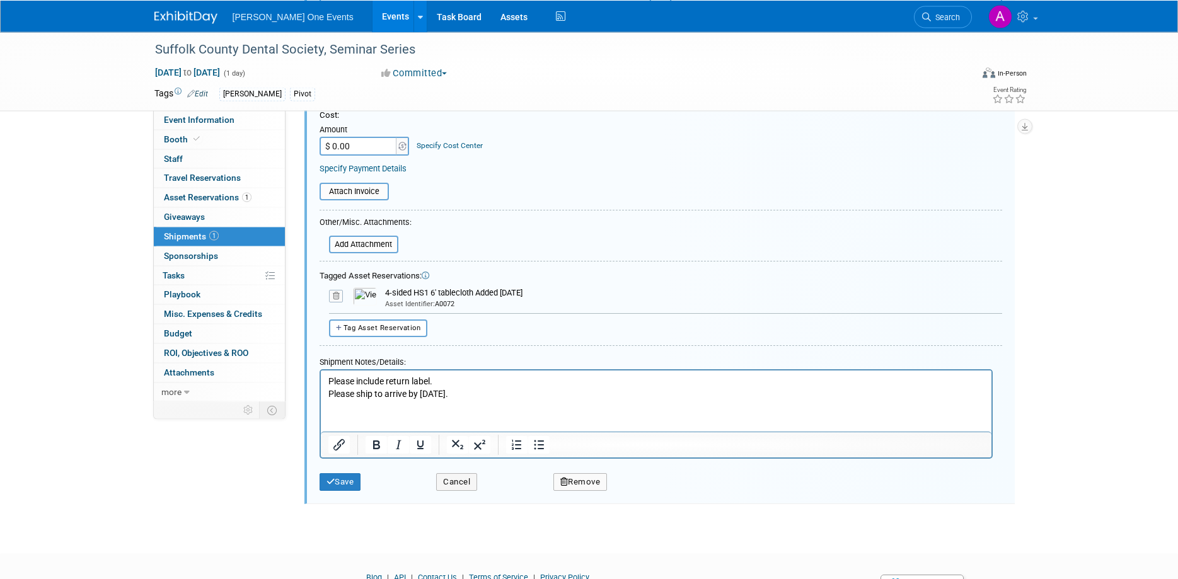
click at [549, 394] on p "Please include return label. Please ship to arrive by [DATE]." at bounding box center [656, 388] width 656 height 25
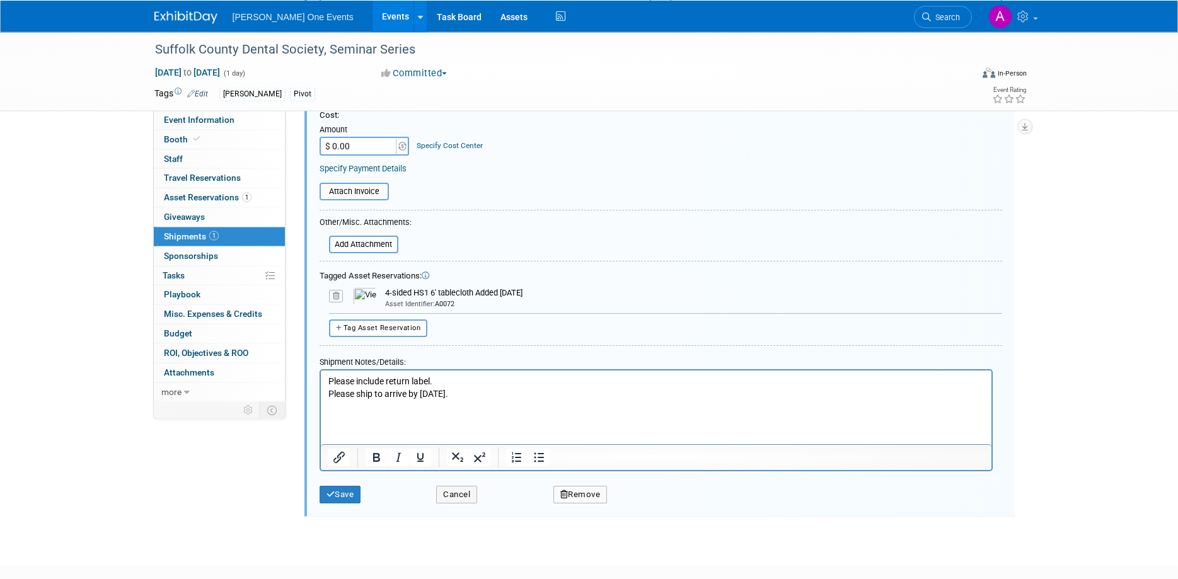
scroll to position [260, 0]
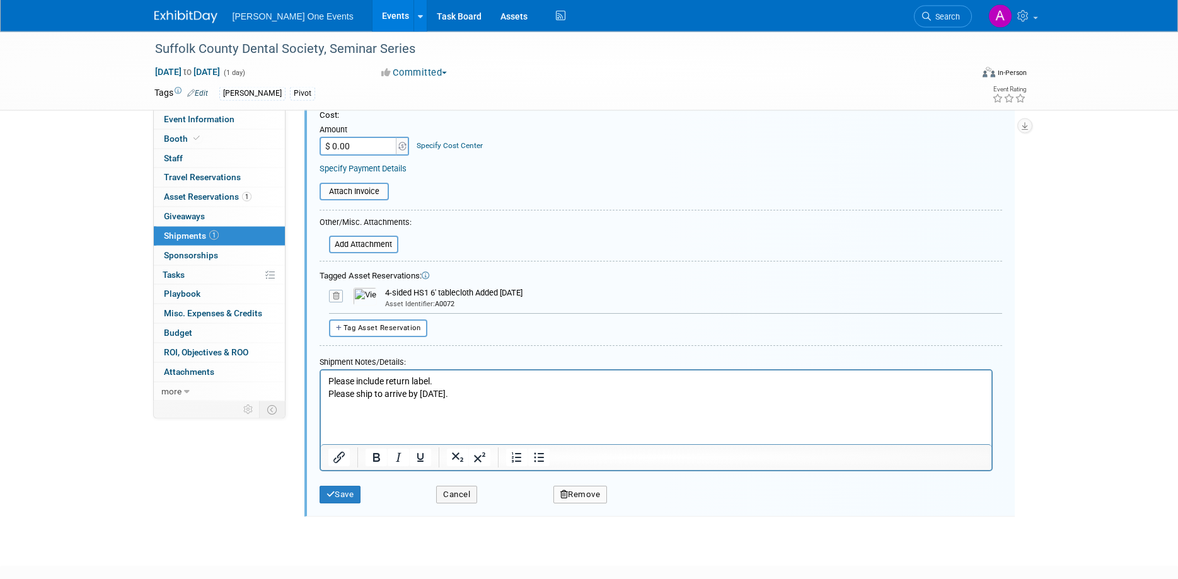
click at [451, 374] on html "Please include return label. Please ship to arrive by [DATE]." at bounding box center [655, 392] width 671 height 42
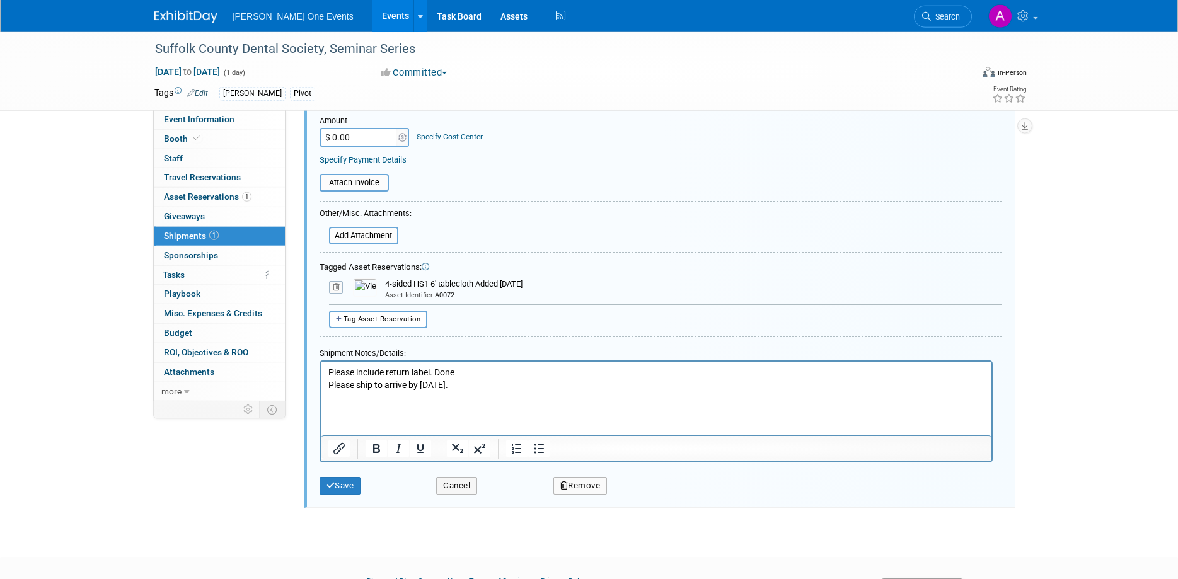
scroll to position [276, 0]
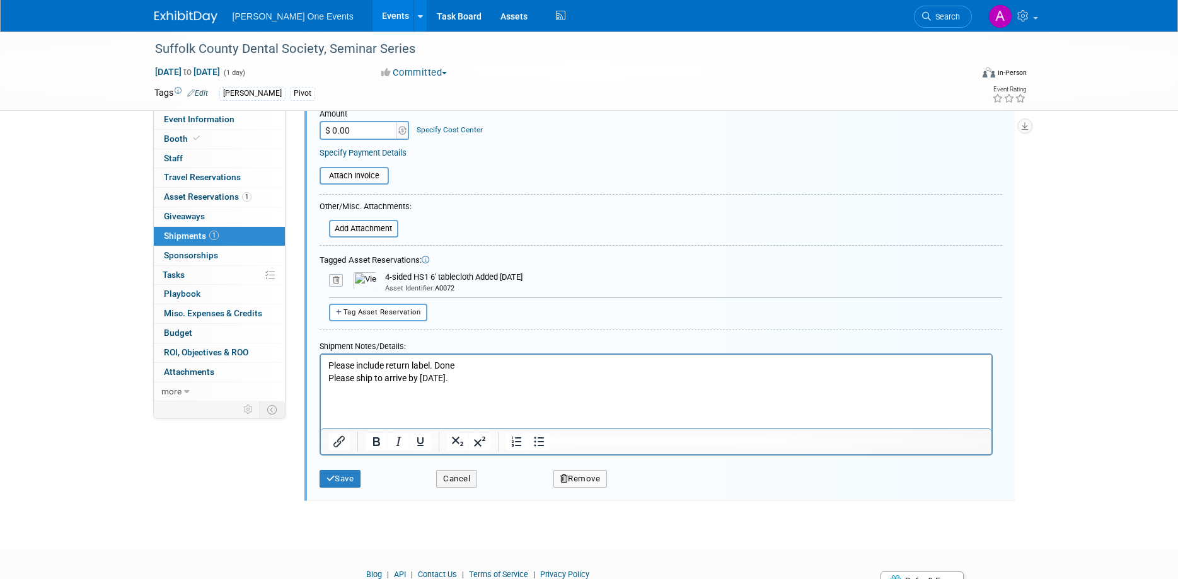
click at [329, 364] on p "Please include return label. Done Please ship to arrive by [DATE]." at bounding box center [656, 371] width 656 height 25
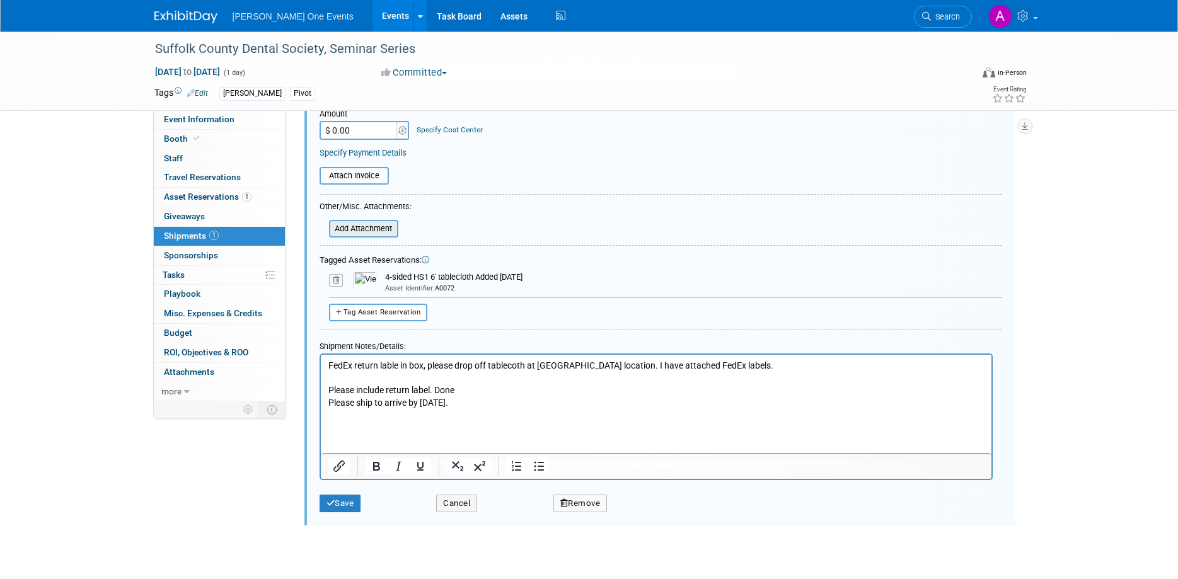
click at [352, 229] on input "file" at bounding box center [322, 228] width 150 height 15
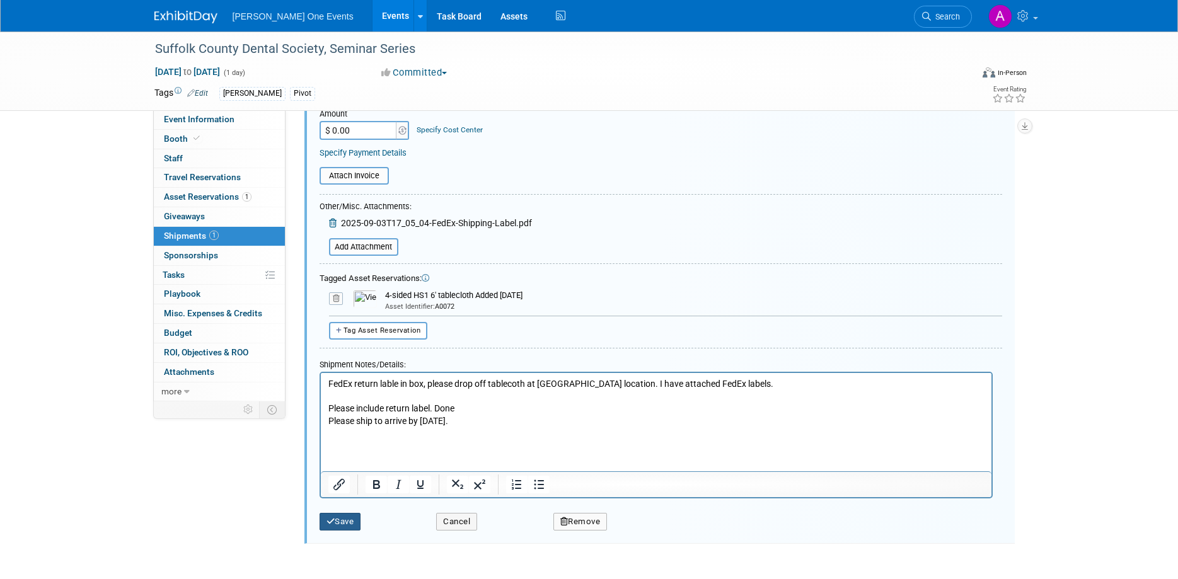
click at [340, 519] on button "Save" at bounding box center [341, 522] width 42 height 18
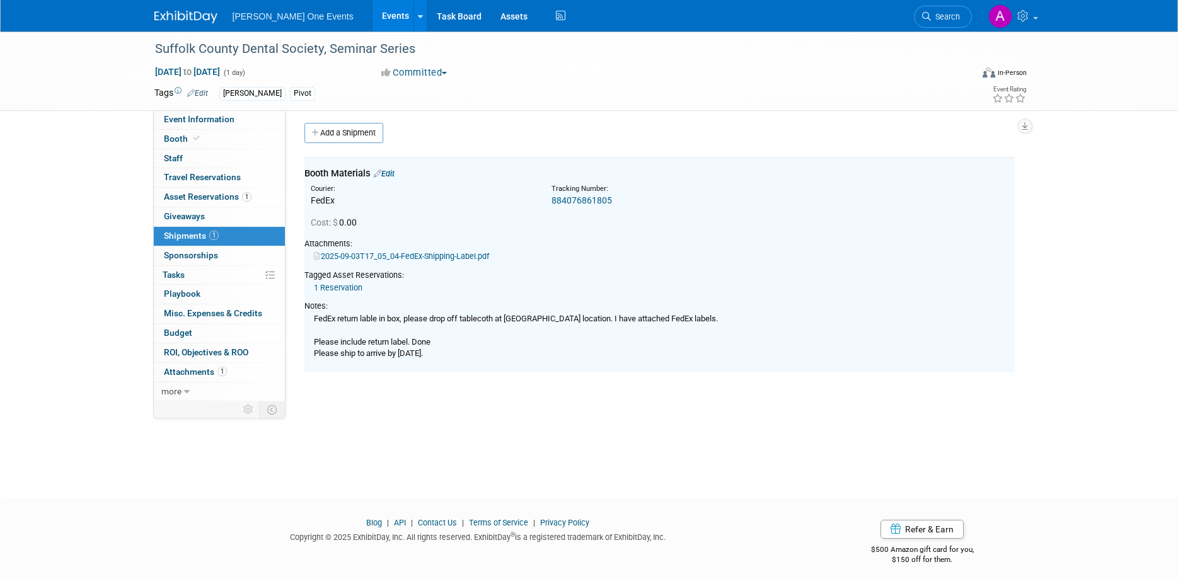
scroll to position [0, 0]
